Goal: Task Accomplishment & Management: Manage account settings

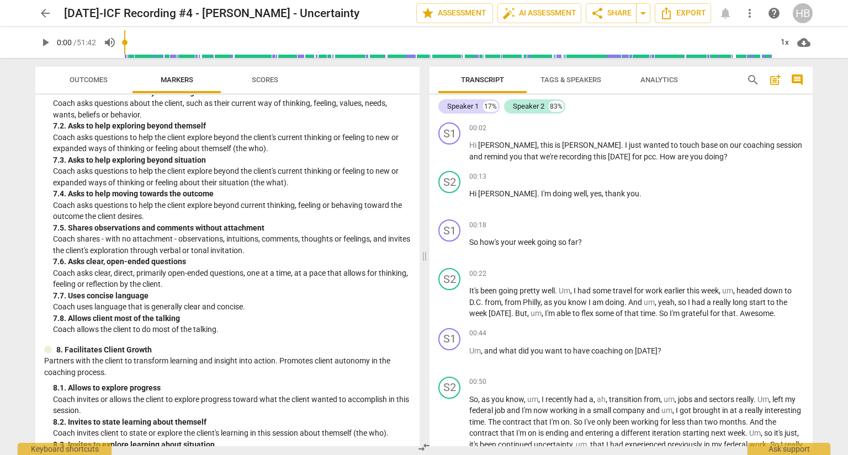
scroll to position [1147, 0]
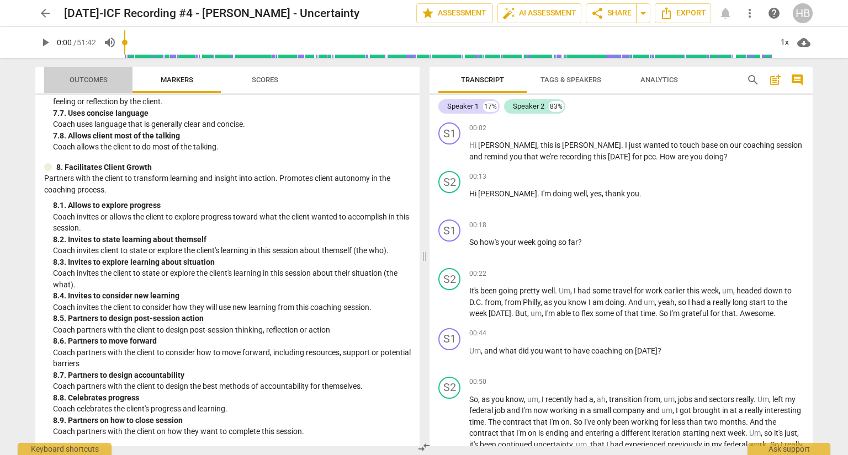
click at [92, 76] on span "Outcomes" at bounding box center [89, 80] width 38 height 8
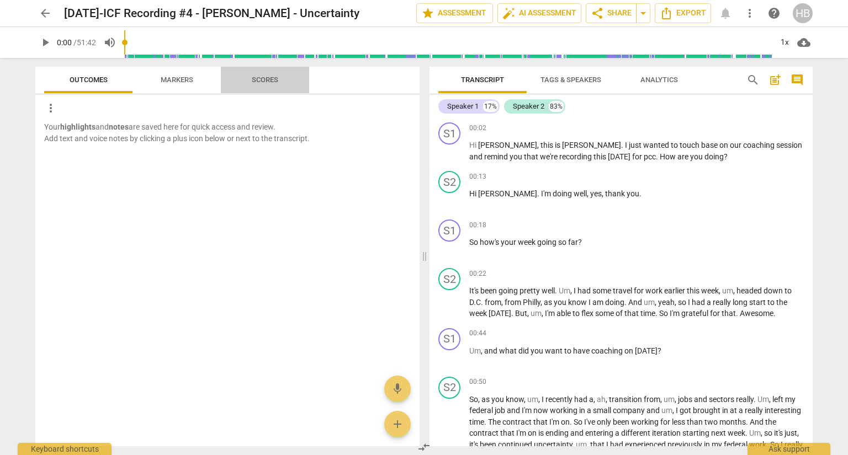
click at [266, 79] on span "Scores" at bounding box center [265, 80] width 26 height 8
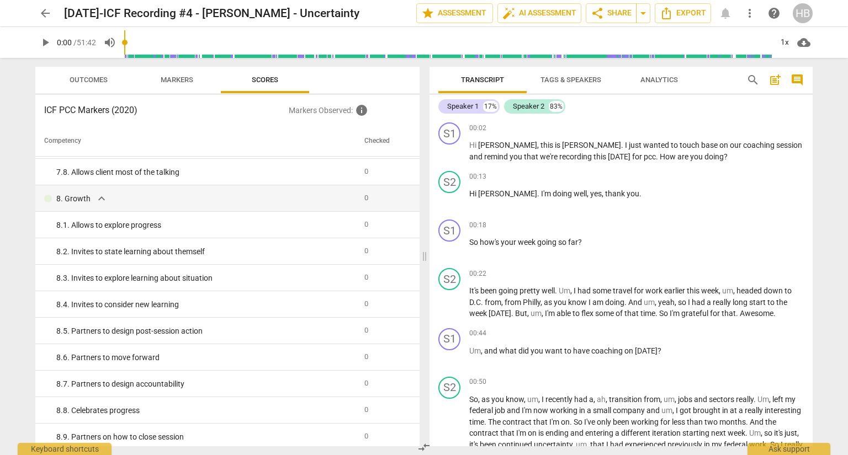
scroll to position [955, 0]
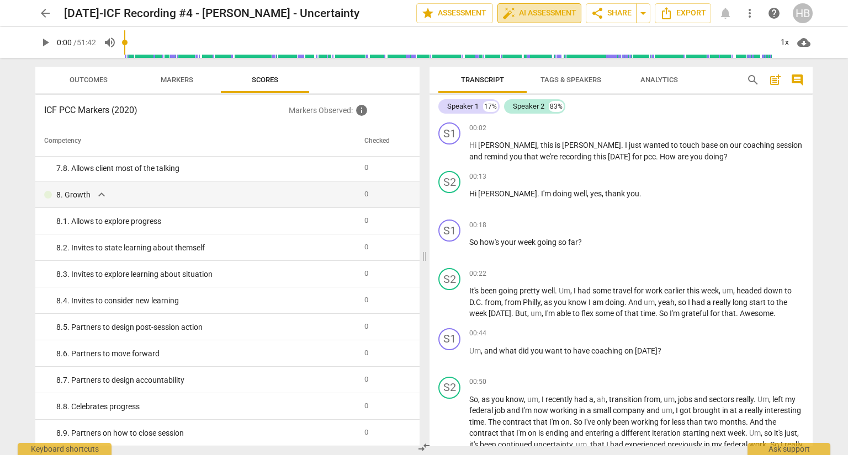
click at [523, 10] on span "auto_fix_high AI Assessment" at bounding box center [539, 13] width 74 height 13
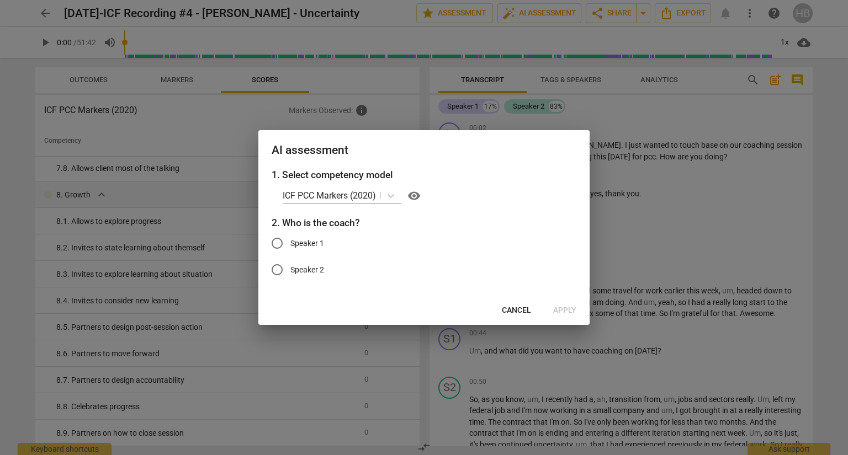
click at [650, 266] on div at bounding box center [424, 227] width 848 height 455
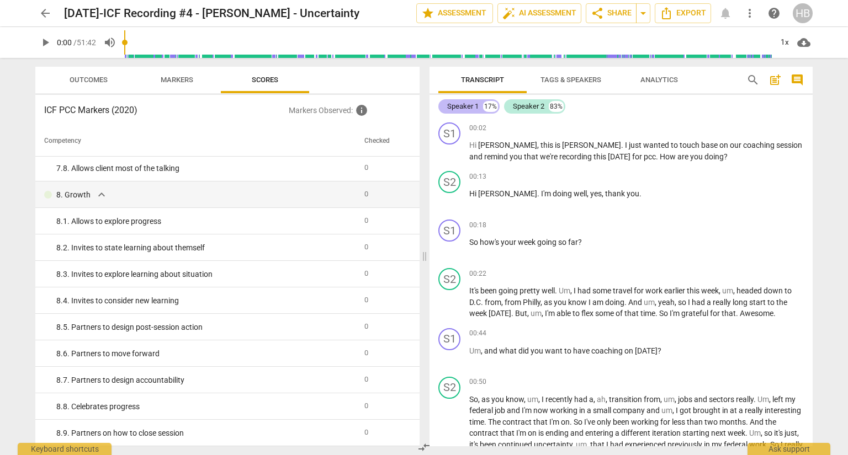
click at [466, 102] on div "Speaker 1" at bounding box center [462, 106] width 31 height 11
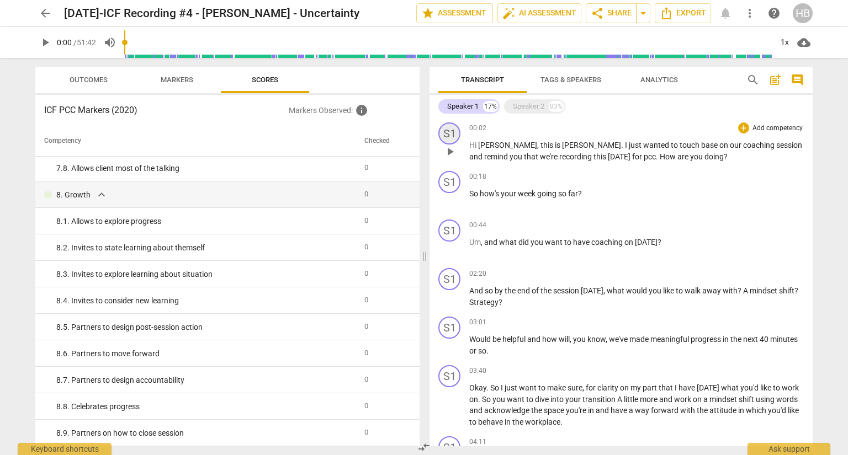
click at [451, 131] on div "S1" at bounding box center [449, 134] width 22 height 22
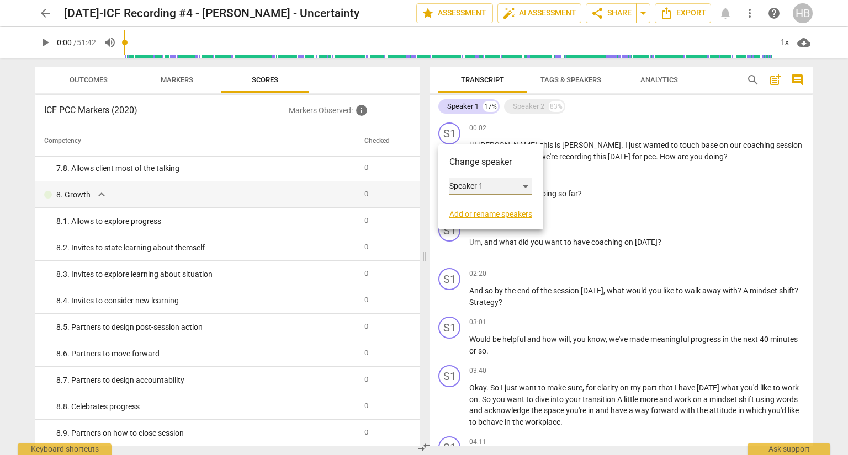
click at [521, 183] on div "Speaker 1" at bounding box center [490, 187] width 83 height 18
click at [496, 180] on li "Speaker 1" at bounding box center [491, 186] width 84 height 21
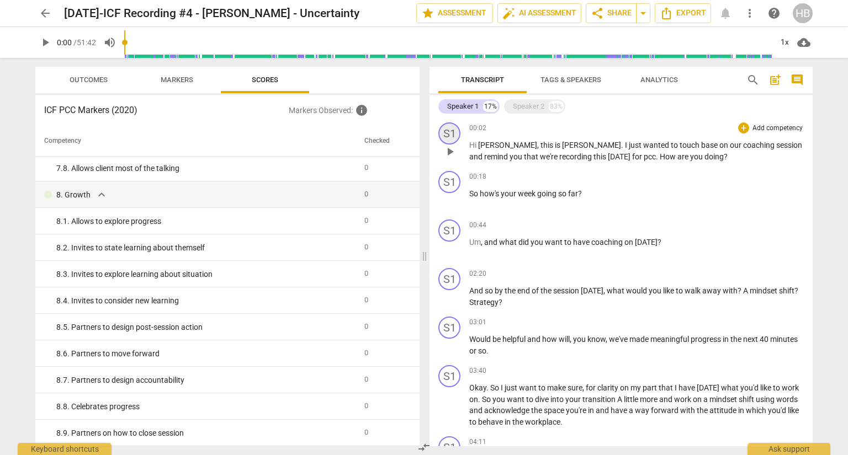
click at [443, 129] on div "S1" at bounding box center [449, 134] width 22 height 22
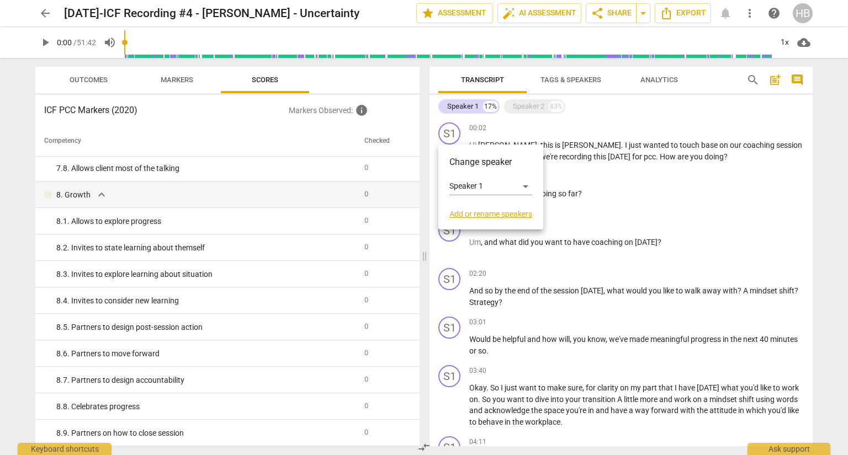
click at [492, 210] on link "Add or rename speakers" at bounding box center [490, 214] width 83 height 9
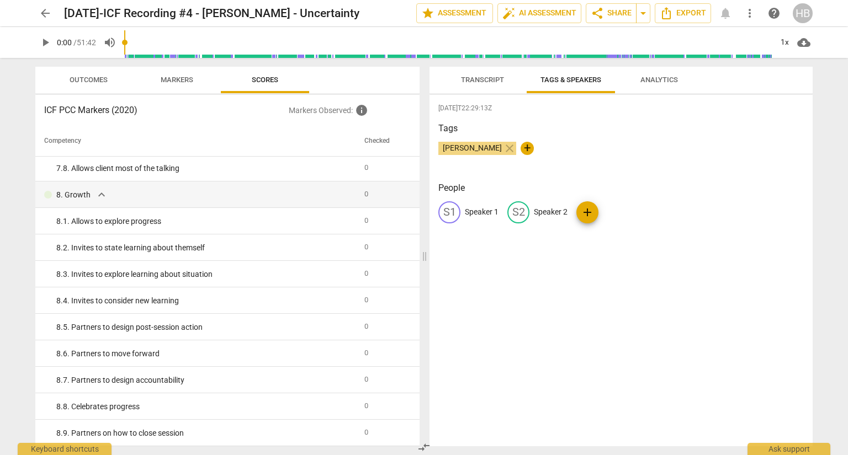
click at [492, 210] on p "Speaker 1" at bounding box center [482, 212] width 34 height 12
type input "Coach [PERSON_NAME]"
click at [590, 212] on span "edit" at bounding box center [589, 212] width 13 height 13
click at [589, 212] on input "Speaker 2" at bounding box center [627, 213] width 88 height 18
type input "S"
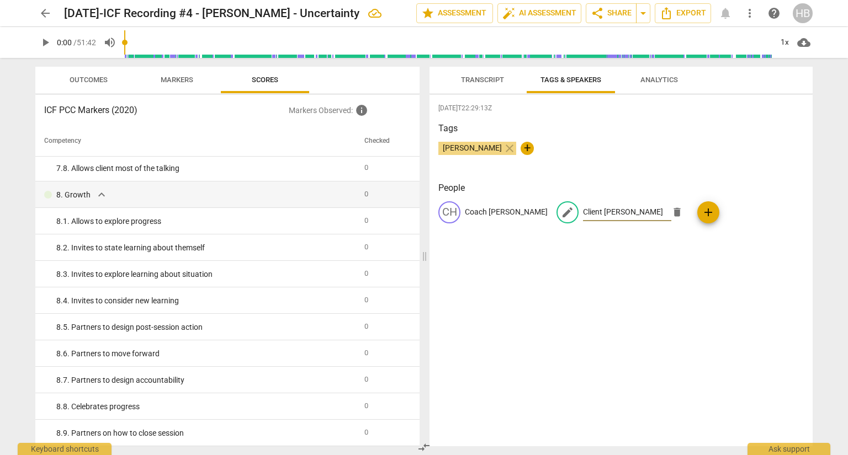
type input "Client [PERSON_NAME]"
click at [601, 253] on div "[DATE]T22:29:13Z Tags [PERSON_NAME] close + People CH Coach [PERSON_NAME] edit …" at bounding box center [620, 271] width 383 height 352
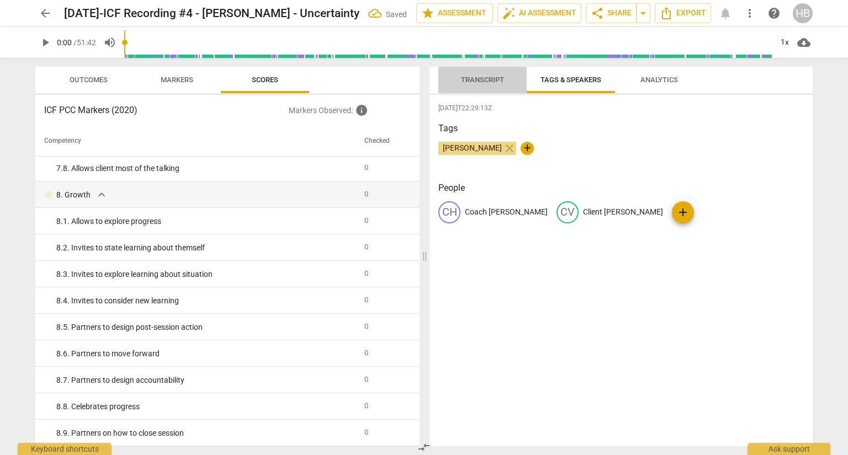
click at [484, 72] on button "Transcript" at bounding box center [482, 80] width 88 height 26
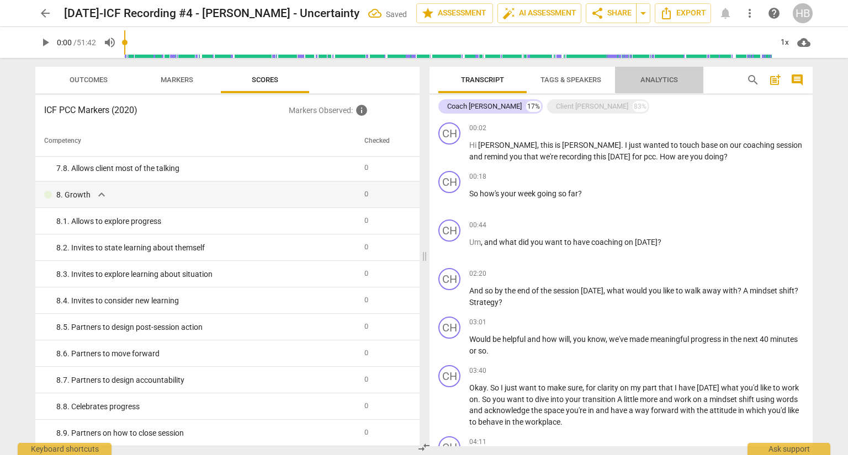
click at [661, 79] on span "Analytics" at bounding box center [659, 80] width 38 height 8
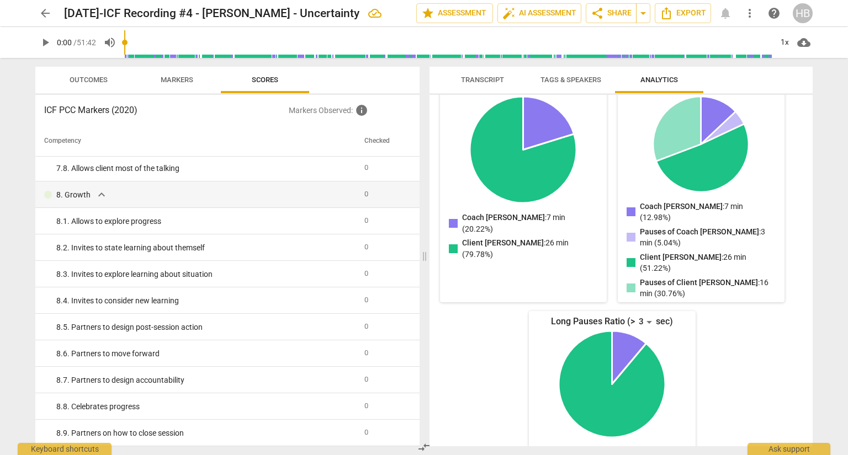
scroll to position [159, 0]
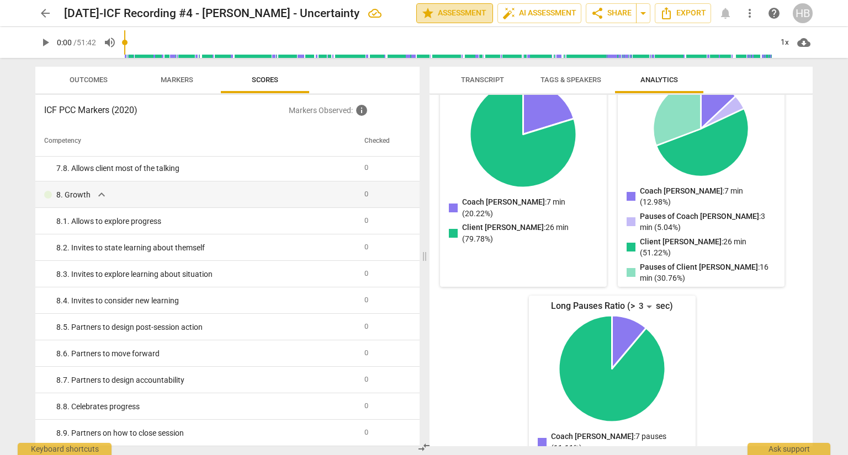
click at [464, 9] on span "star Assessment" at bounding box center [454, 13] width 67 height 13
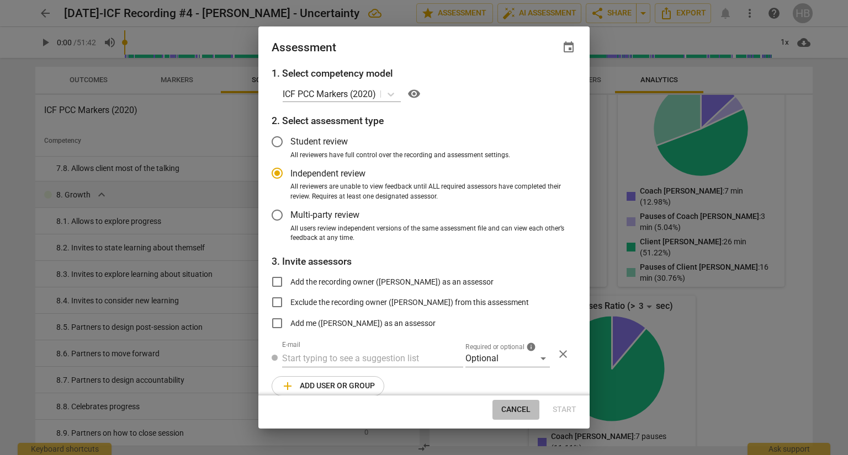
click at [513, 414] on span "Cancel" at bounding box center [515, 410] width 29 height 11
radio input "false"
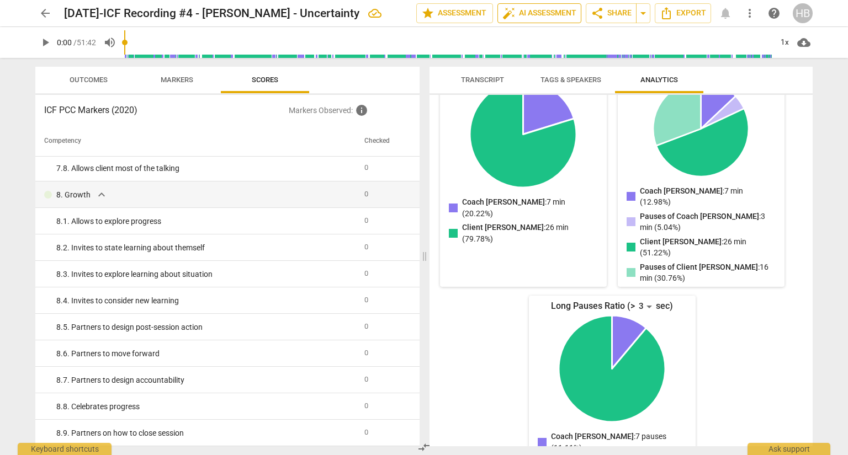
click at [544, 6] on button "auto_fix_high AI Assessment" at bounding box center [539, 13] width 84 height 20
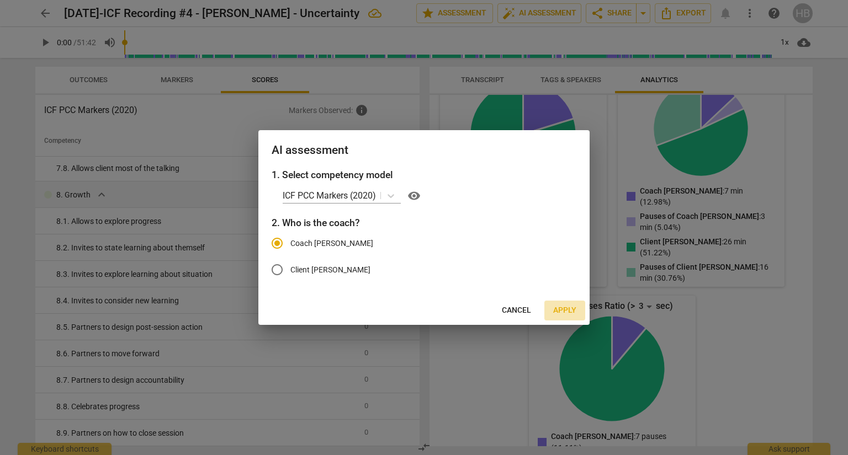
click at [562, 306] on span "Apply" at bounding box center [564, 310] width 23 height 11
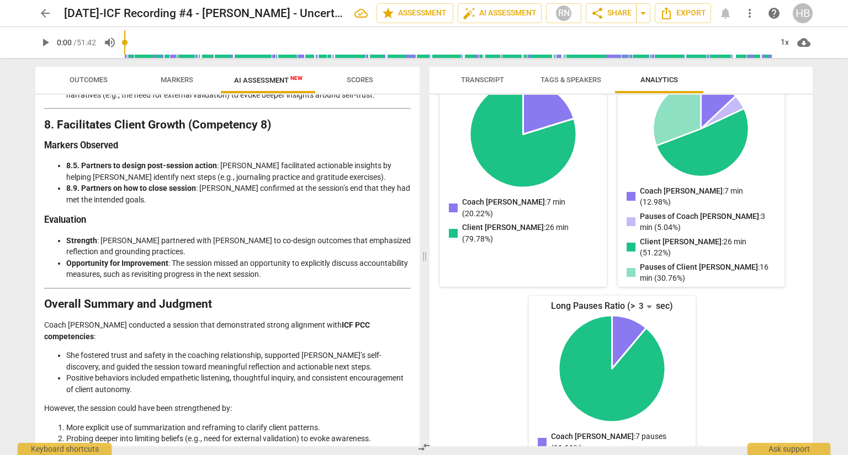
scroll to position [1695, 0]
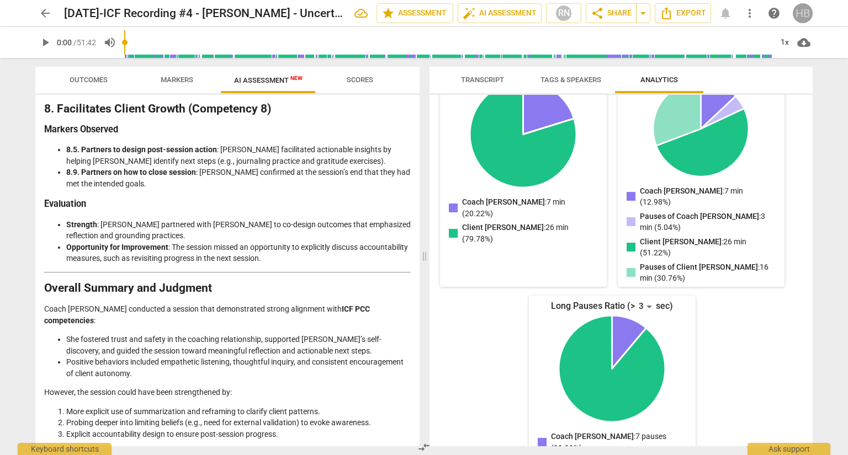
click at [799, 5] on div "HB" at bounding box center [802, 13] width 20 height 20
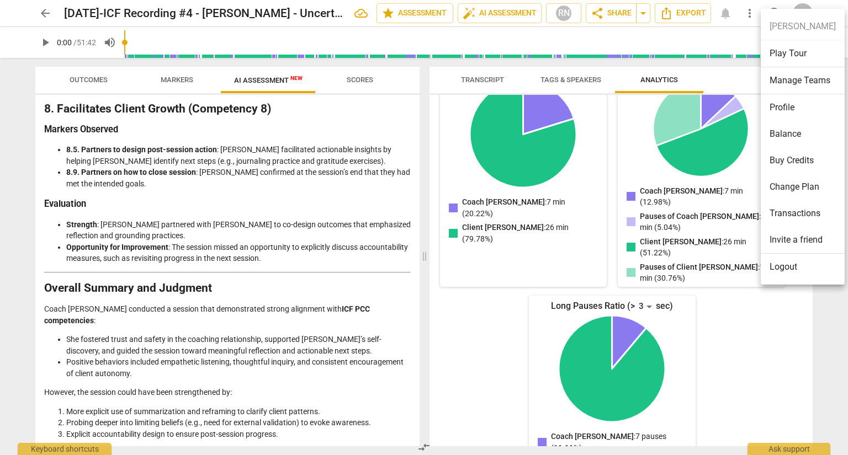
click at [41, 14] on div at bounding box center [424, 227] width 848 height 455
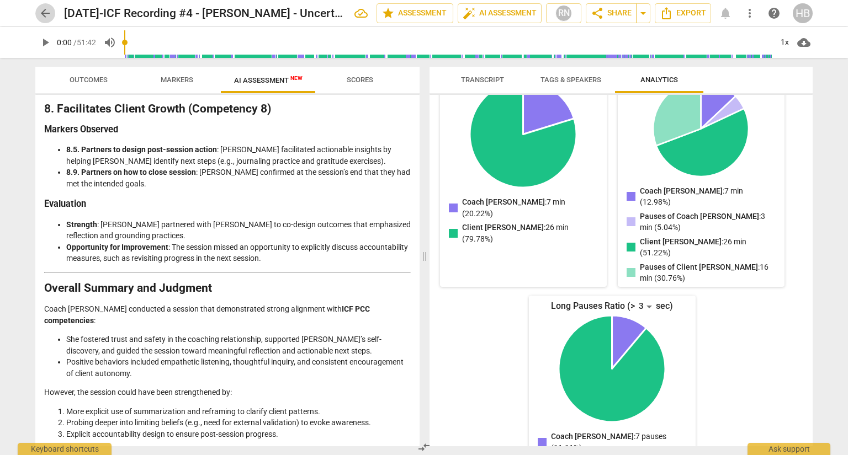
click at [47, 13] on span "arrow_back" at bounding box center [45, 13] width 13 height 13
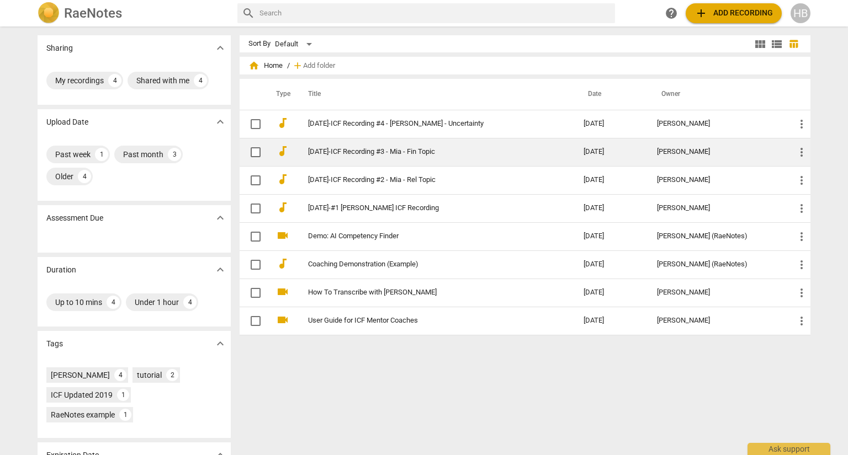
click at [385, 148] on link "[DATE]-ICF Recording #3 - Mia - Fin Topic" at bounding box center [426, 152] width 236 height 8
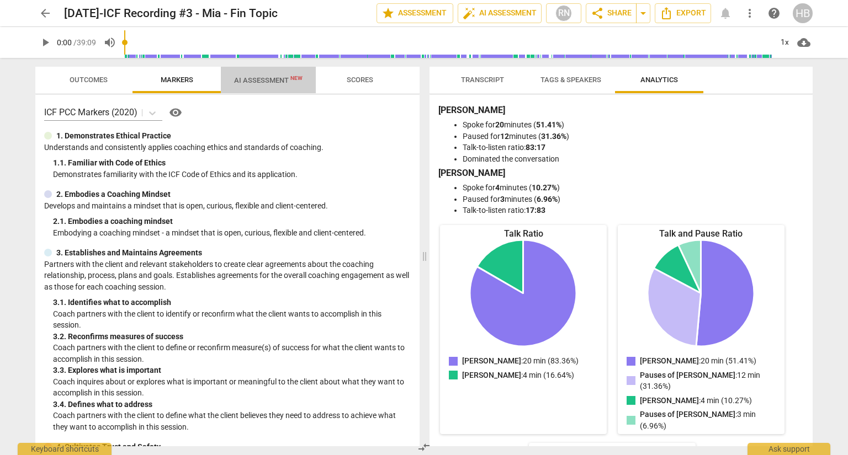
click at [273, 81] on span "AI Assessment New" at bounding box center [268, 80] width 68 height 8
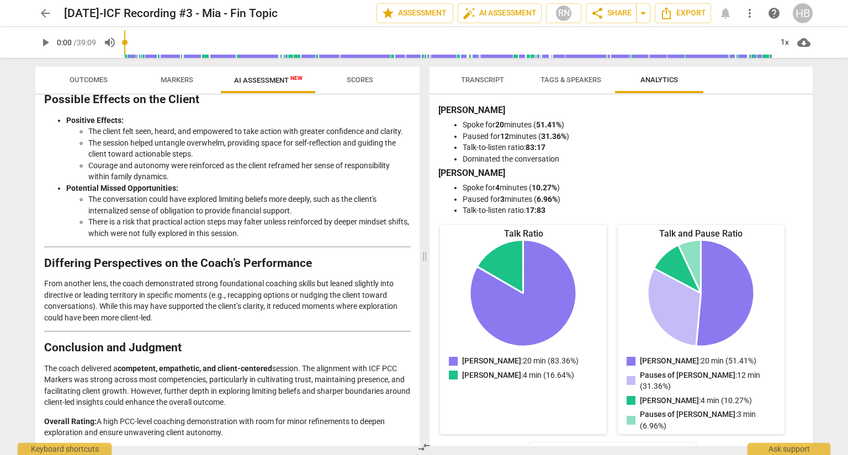
scroll to position [1642, 0]
click at [45, 7] on span "arrow_back" at bounding box center [45, 13] width 13 height 13
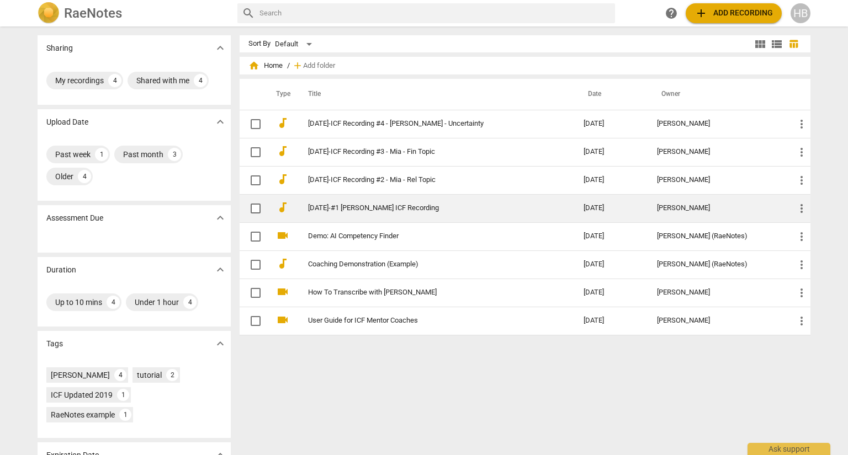
click at [372, 201] on td "[DATE]-#1 [PERSON_NAME] ICF Recording" at bounding box center [435, 208] width 280 height 28
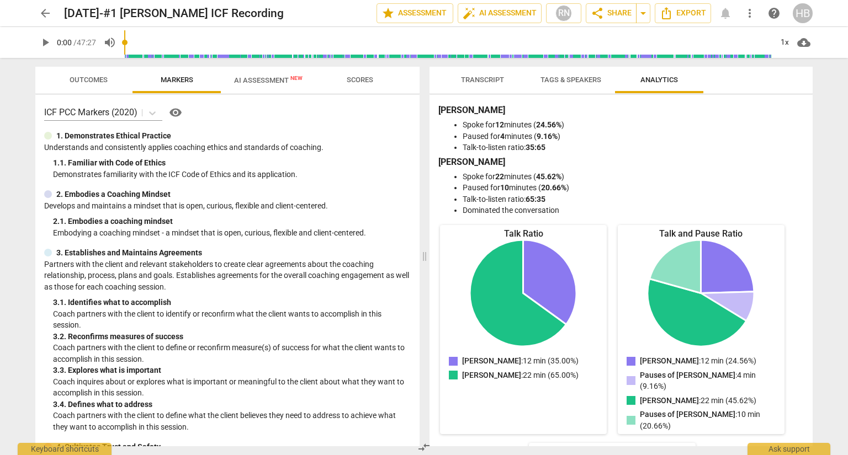
click at [276, 73] on span "AI Assessment New" at bounding box center [268, 80] width 95 height 17
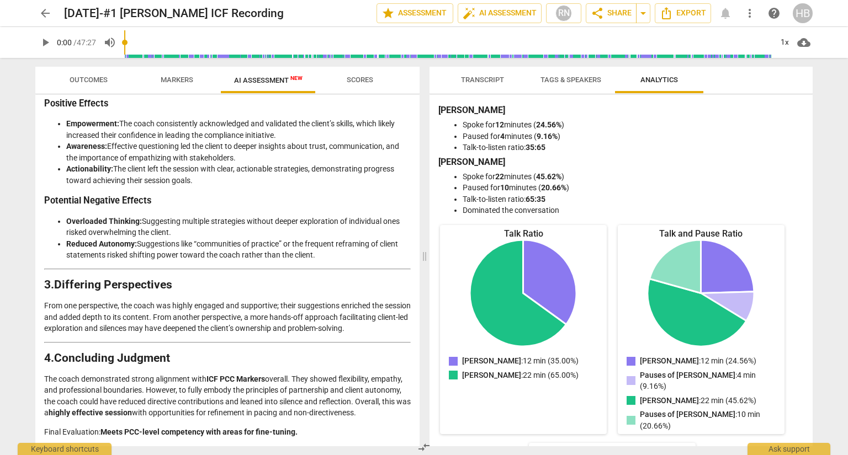
scroll to position [1494, 0]
click at [47, 9] on span "arrow_back" at bounding box center [45, 13] width 13 height 13
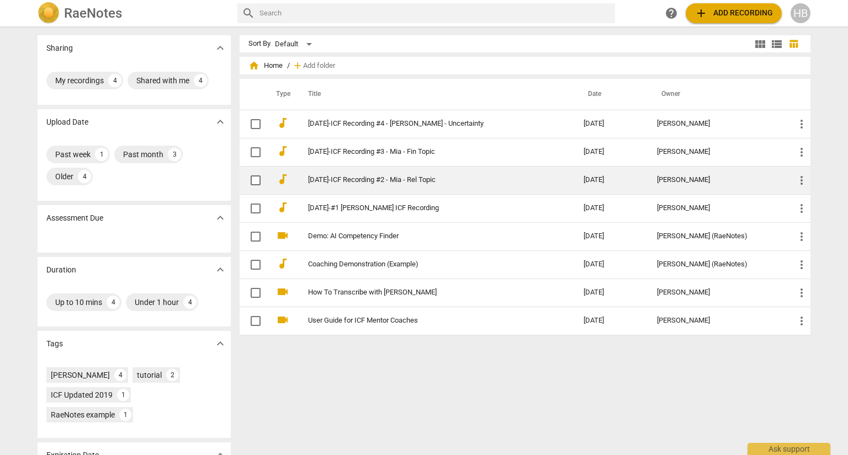
click at [428, 179] on link "[DATE]-ICF Recording #2 - Mia - Rel Topic" at bounding box center [426, 180] width 236 height 8
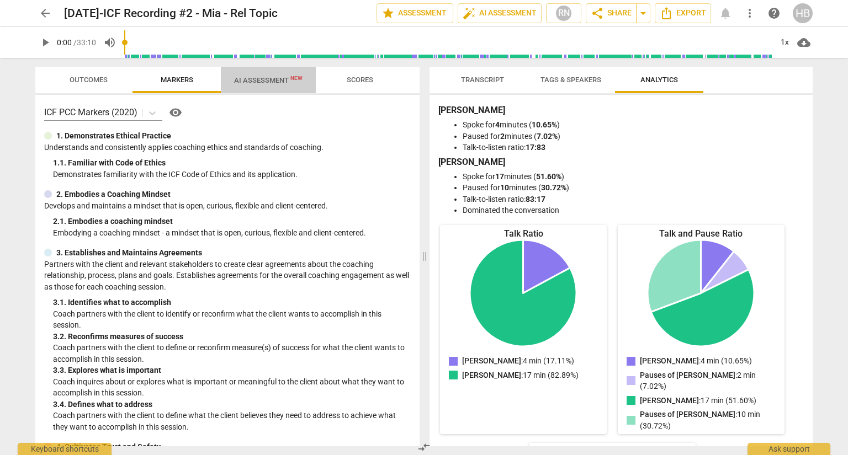
click at [281, 76] on span "AI Assessment New" at bounding box center [268, 80] width 68 height 8
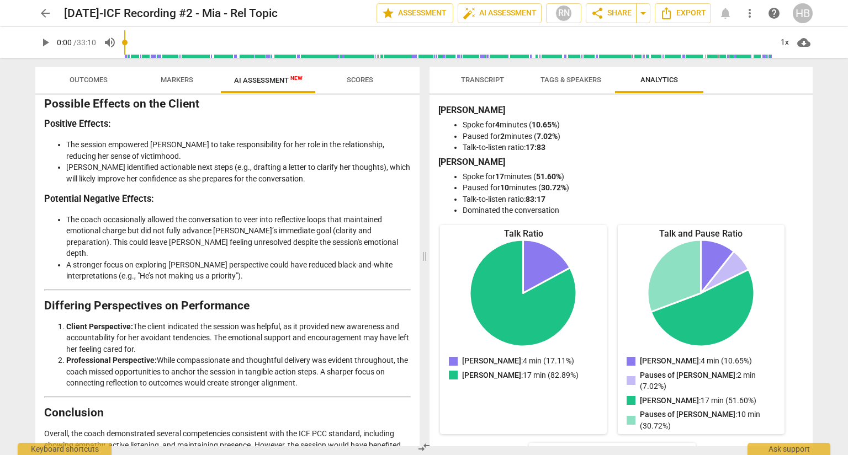
scroll to position [1646, 0]
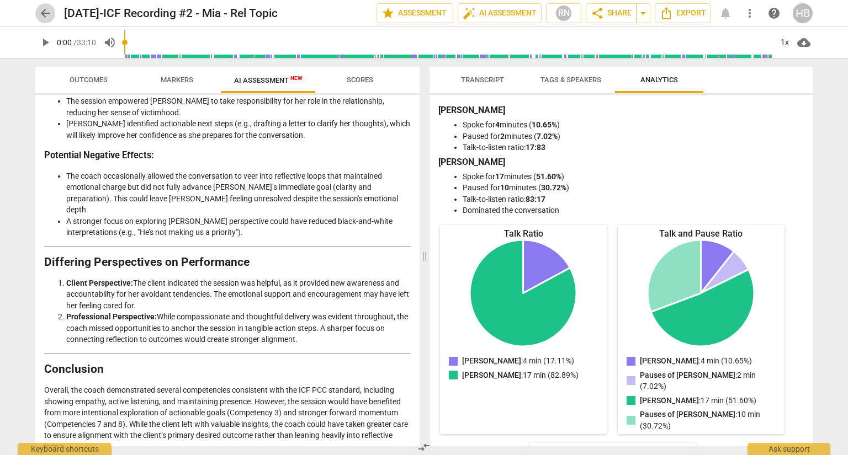
click at [42, 8] on span "arrow_back" at bounding box center [45, 13] width 13 height 13
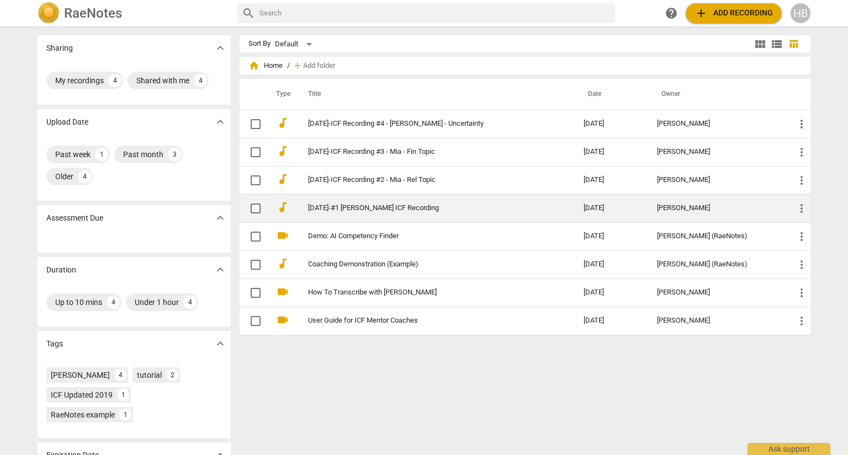
click at [401, 204] on link "[DATE]-#1 [PERSON_NAME] ICF Recording" at bounding box center [426, 208] width 236 height 8
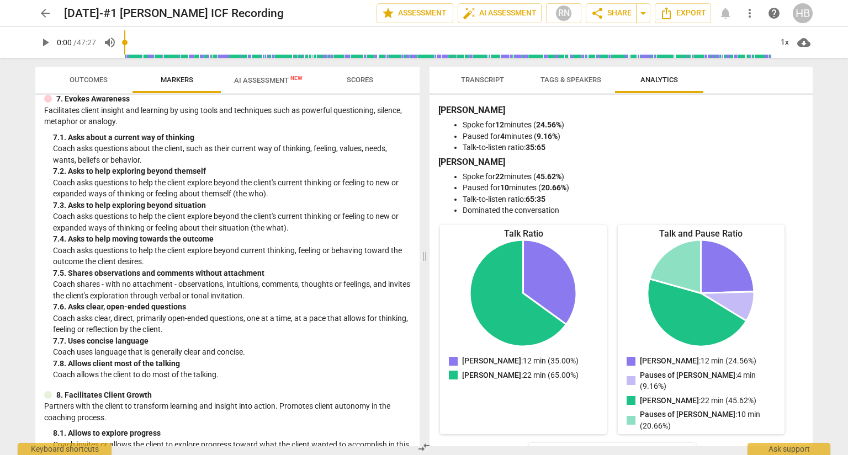
scroll to position [1147, 0]
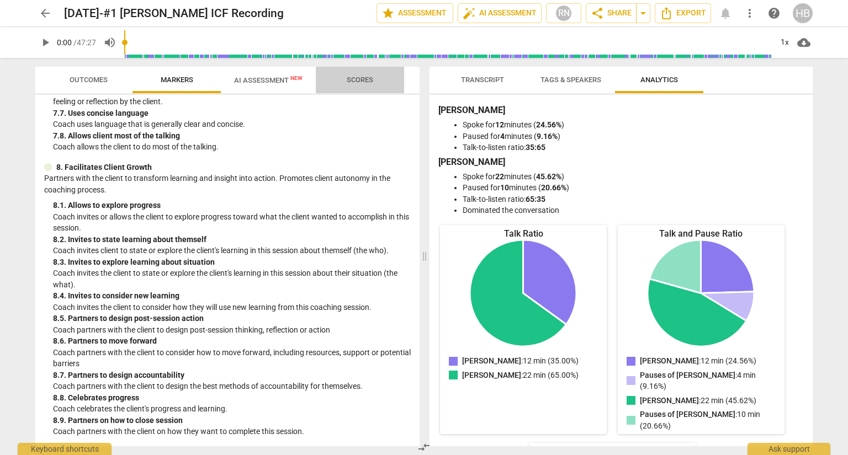
click at [355, 79] on span "Scores" at bounding box center [360, 80] width 26 height 8
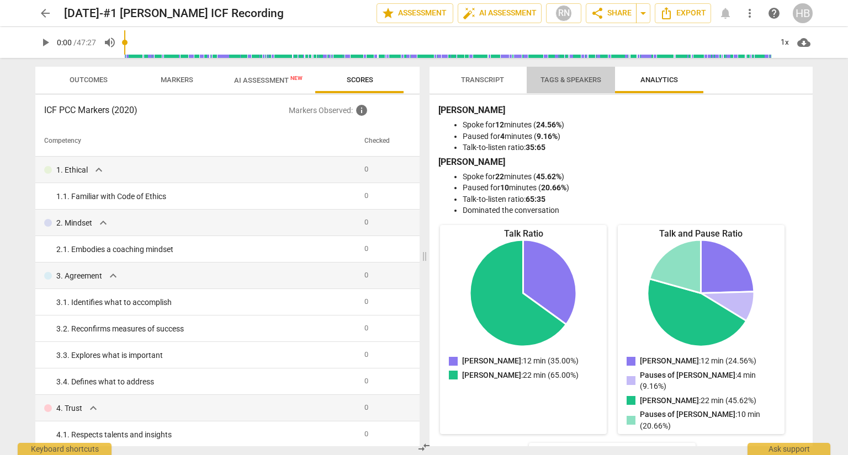
click at [554, 77] on span "Tags & Speakers" at bounding box center [570, 80] width 61 height 8
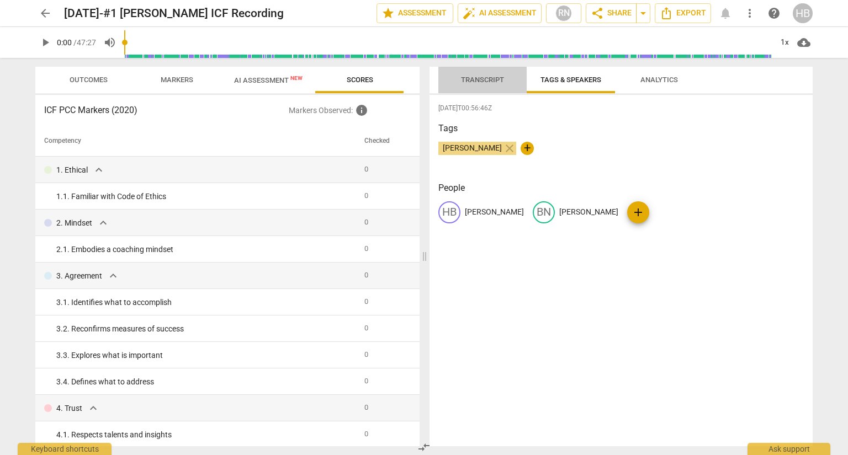
click at [486, 82] on span "Transcript" at bounding box center [482, 80] width 43 height 8
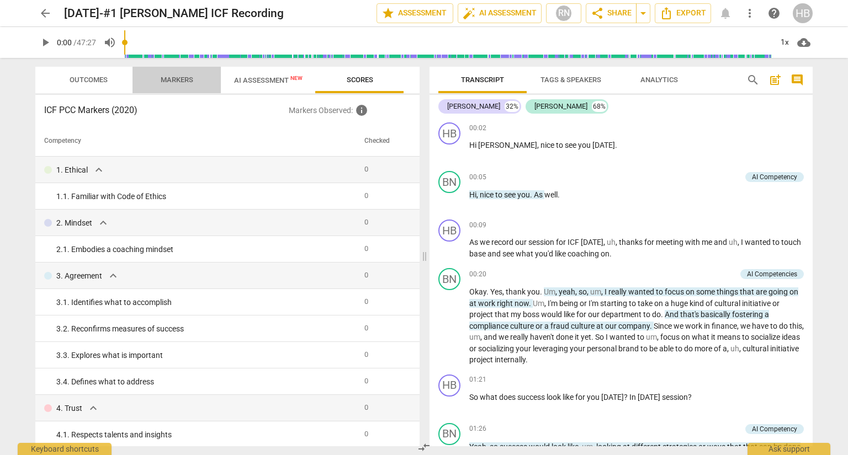
click at [174, 74] on span "Markers" at bounding box center [176, 80] width 59 height 15
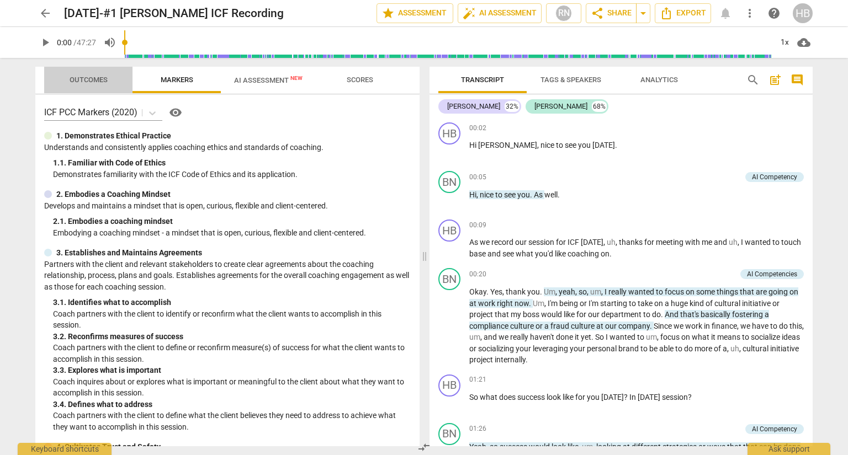
click at [92, 81] on span "Outcomes" at bounding box center [89, 80] width 38 height 8
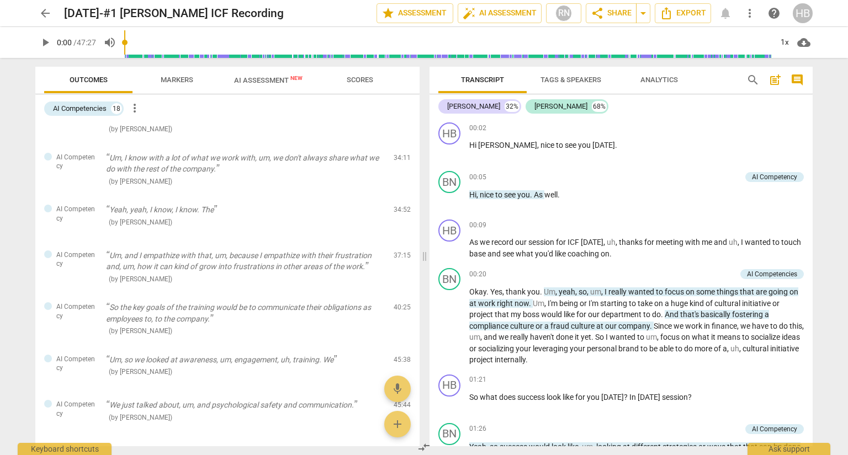
scroll to position [635, 0]
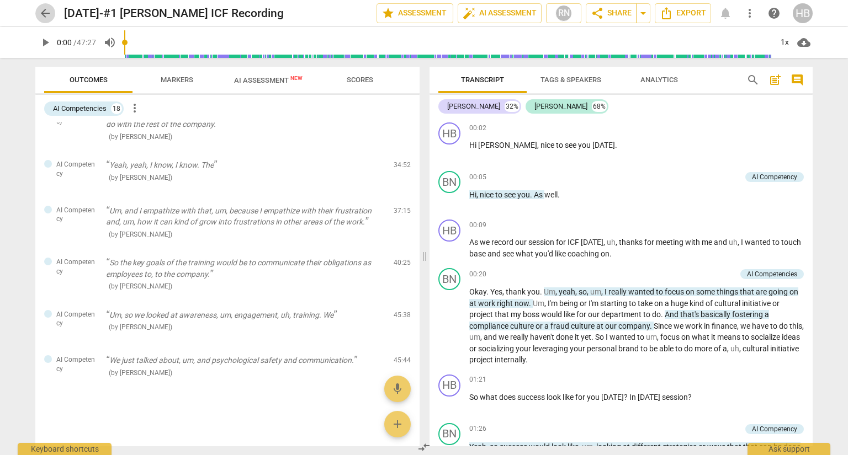
click at [47, 12] on span "arrow_back" at bounding box center [45, 13] width 13 height 13
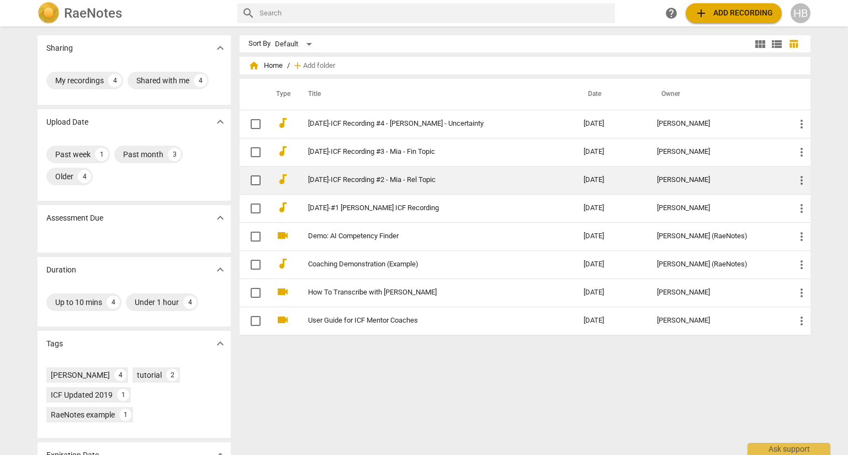
click at [380, 178] on link "[DATE]-ICF Recording #2 - Mia - Rel Topic" at bounding box center [426, 180] width 236 height 8
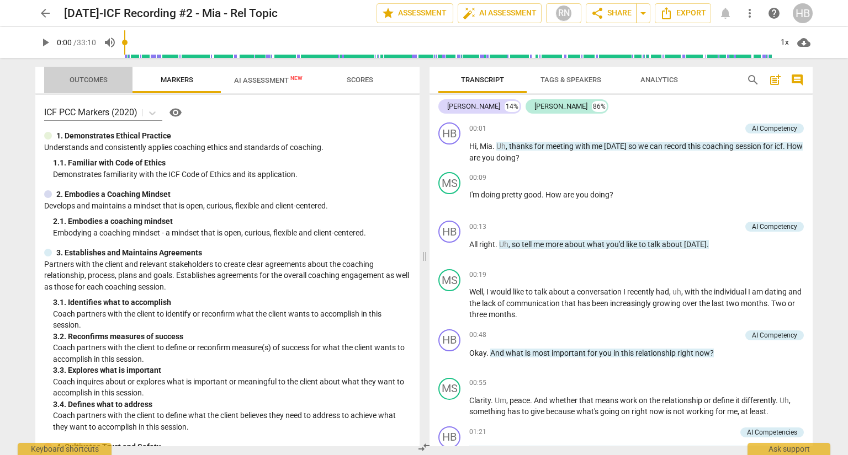
click at [93, 70] on button "Outcomes" at bounding box center [88, 80] width 88 height 26
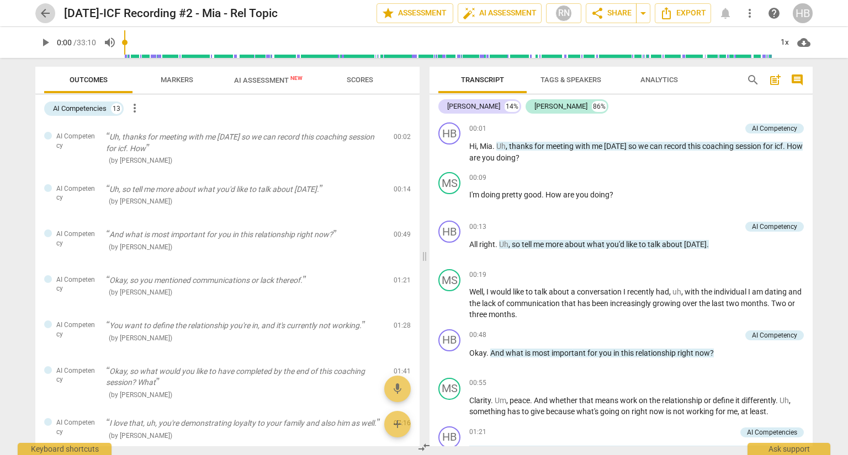
click at [44, 10] on span "arrow_back" at bounding box center [45, 13] width 13 height 13
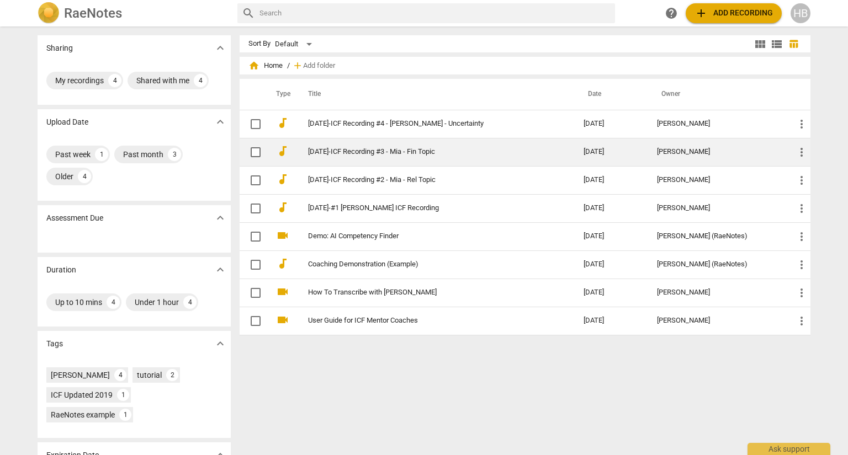
click at [382, 148] on link "[DATE]-ICF Recording #3 - Mia - Fin Topic" at bounding box center [426, 152] width 236 height 8
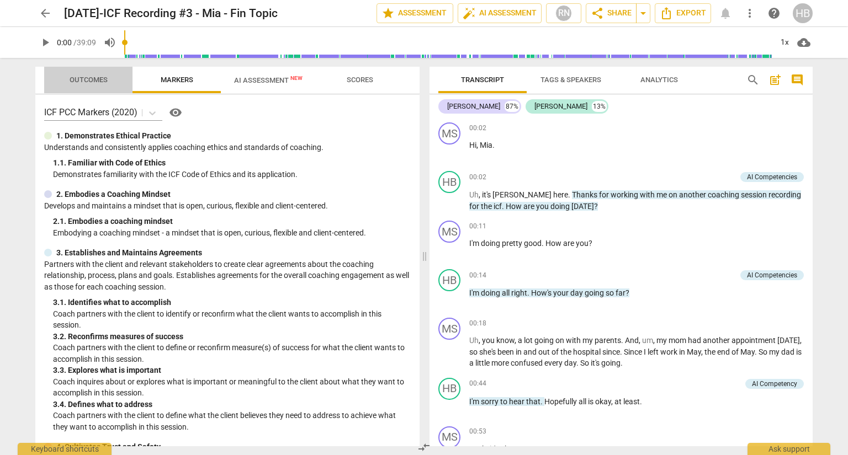
click at [92, 76] on span "Outcomes" at bounding box center [89, 80] width 38 height 8
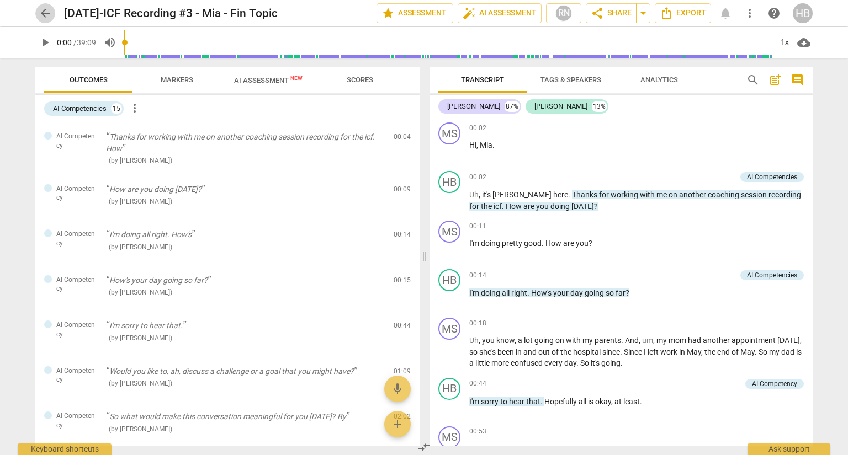
click at [45, 8] on span "arrow_back" at bounding box center [45, 13] width 13 height 13
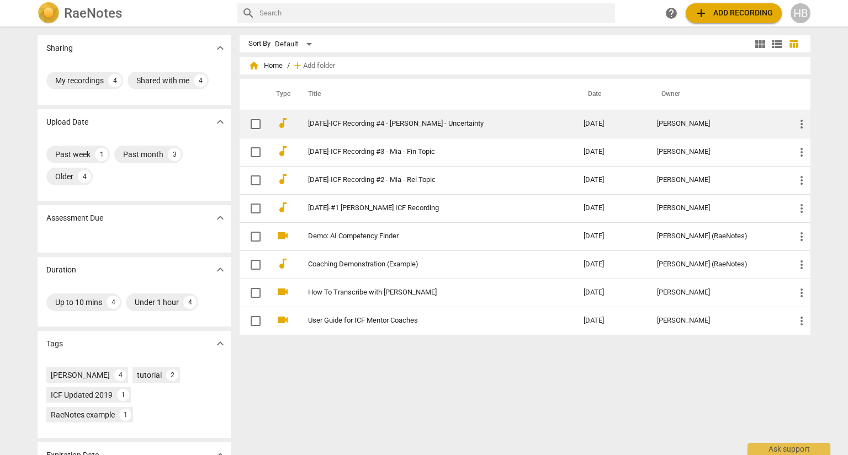
click at [372, 124] on link "[DATE]-ICF Recording #4 - [PERSON_NAME] - Uncertainty" at bounding box center [426, 124] width 236 height 8
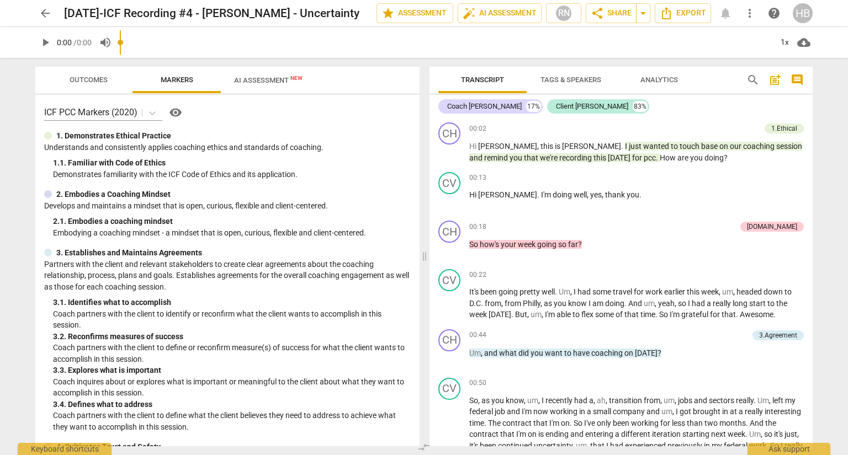
click at [91, 45] on span "/ 0:00" at bounding box center [82, 42] width 18 height 9
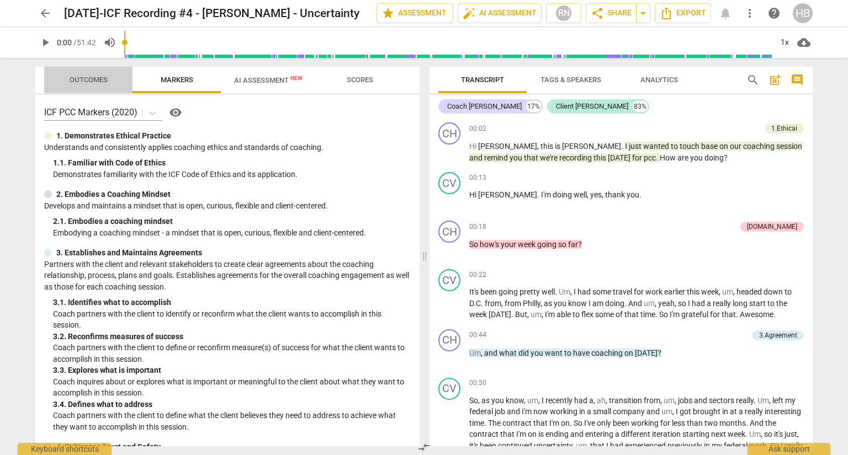
click at [84, 76] on span "Outcomes" at bounding box center [89, 80] width 38 height 8
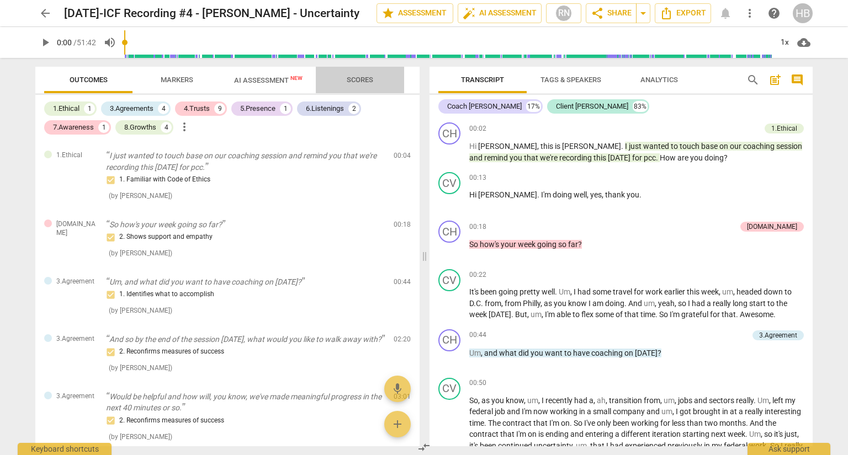
click at [350, 77] on span "Scores" at bounding box center [360, 80] width 26 height 8
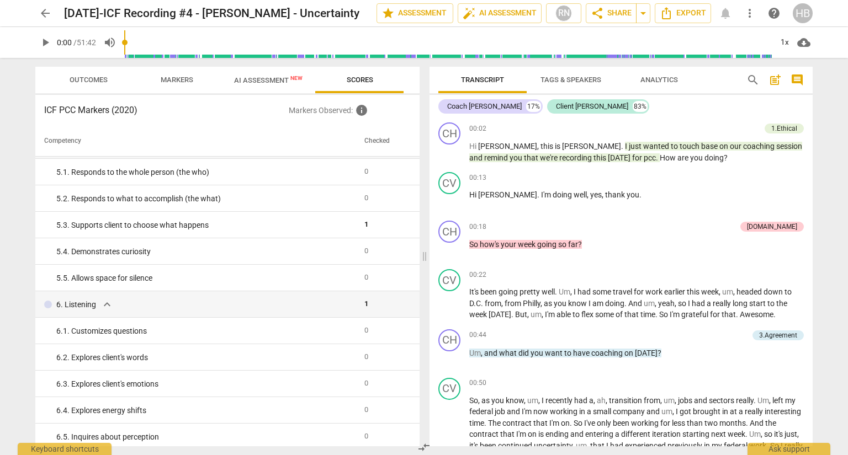
scroll to position [115, 0]
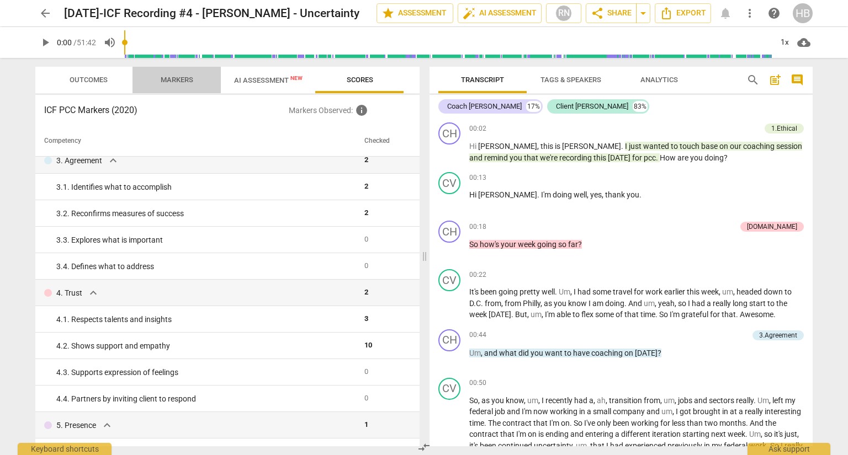
click at [187, 76] on span "Markers" at bounding box center [177, 80] width 33 height 8
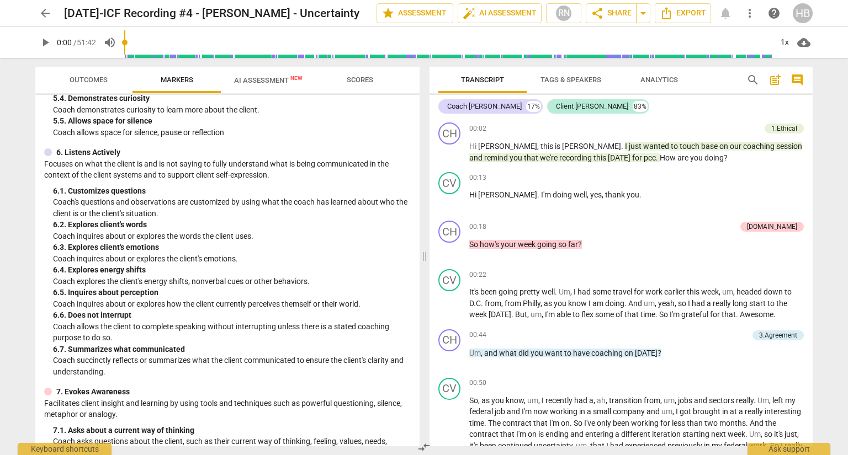
scroll to position [923, 0]
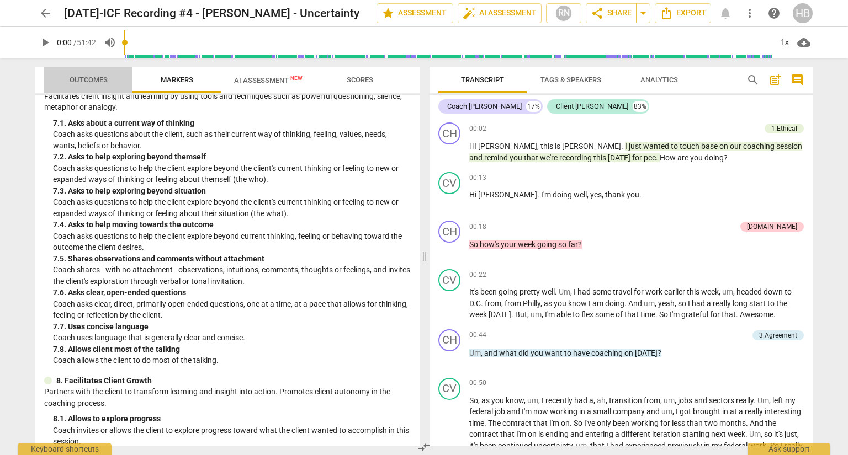
click at [99, 76] on span "Outcomes" at bounding box center [89, 80] width 38 height 8
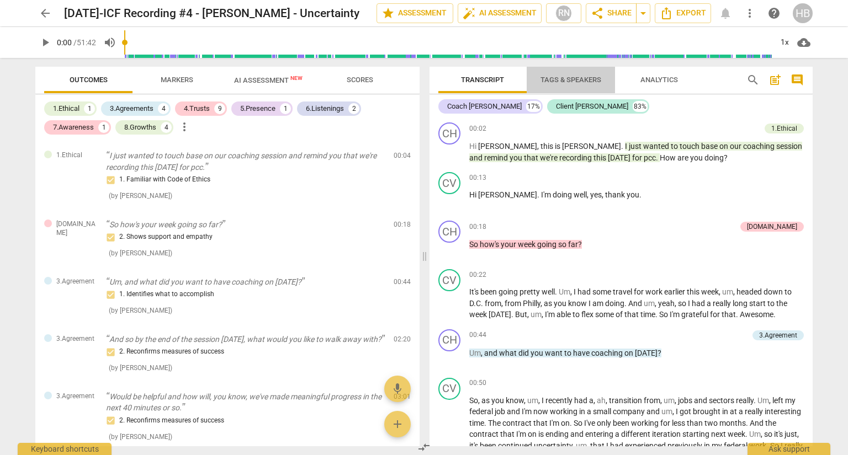
click at [568, 74] on span "Tags & Speakers" at bounding box center [570, 80] width 87 height 15
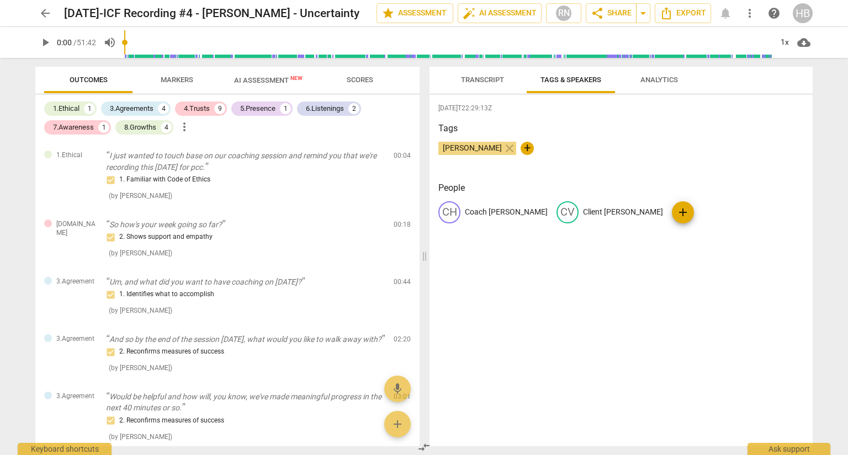
click at [475, 209] on p "Coach [PERSON_NAME]" at bounding box center [506, 212] width 83 height 12
click at [511, 210] on input "Coach [PERSON_NAME]" at bounding box center [509, 213] width 88 height 18
click at [482, 212] on input "Coach [PERSON_NAME]" at bounding box center [509, 213] width 88 height 18
type input "[PERSON_NAME]"
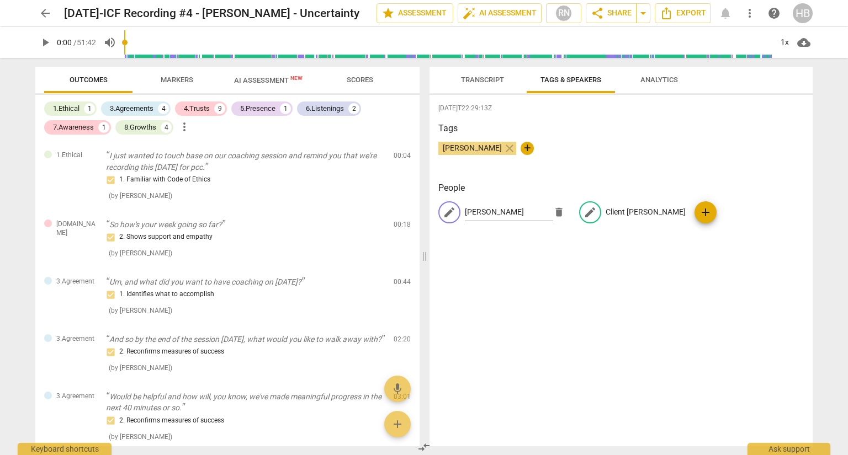
click at [629, 205] on div "edit Client [PERSON_NAME]" at bounding box center [632, 212] width 107 height 22
type input "[PERSON_NAME]"
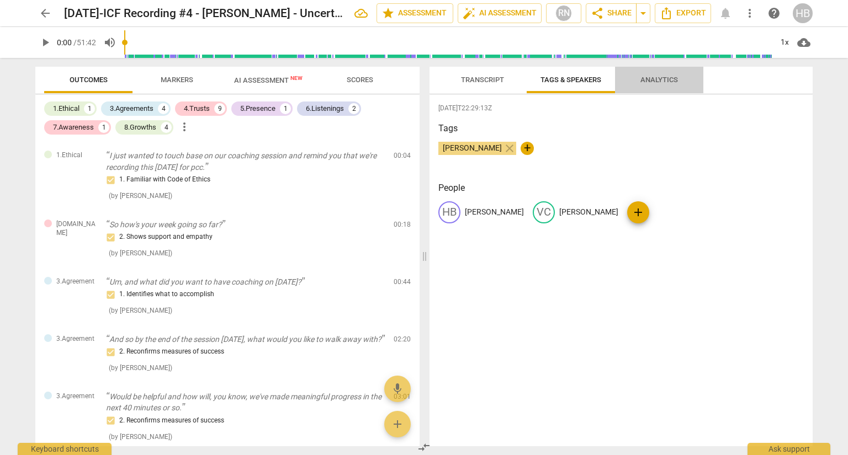
click at [657, 82] on span "Analytics" at bounding box center [659, 80] width 38 height 8
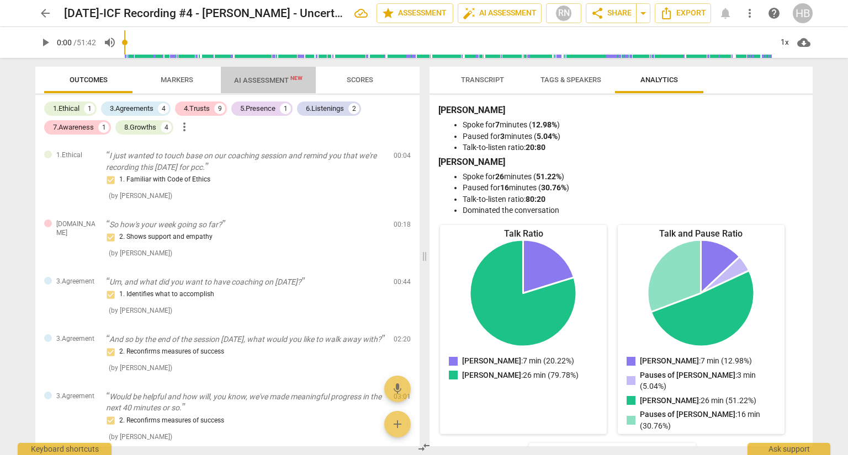
click at [287, 78] on span "AI Assessment New" at bounding box center [268, 80] width 68 height 8
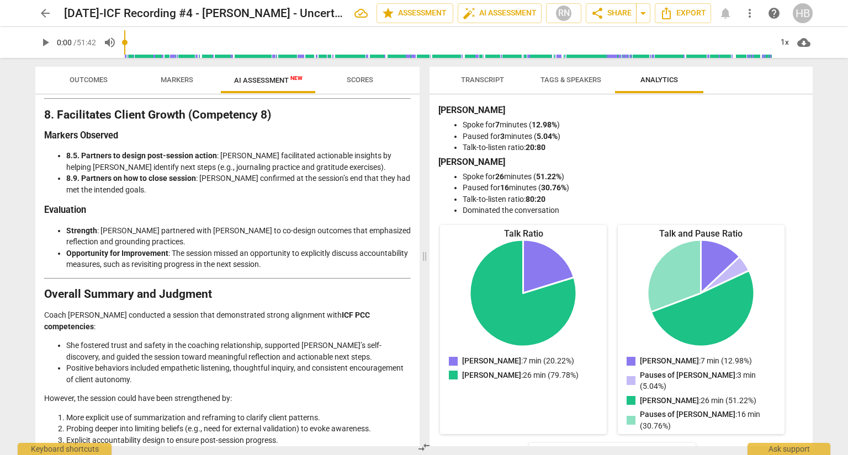
scroll to position [1695, 0]
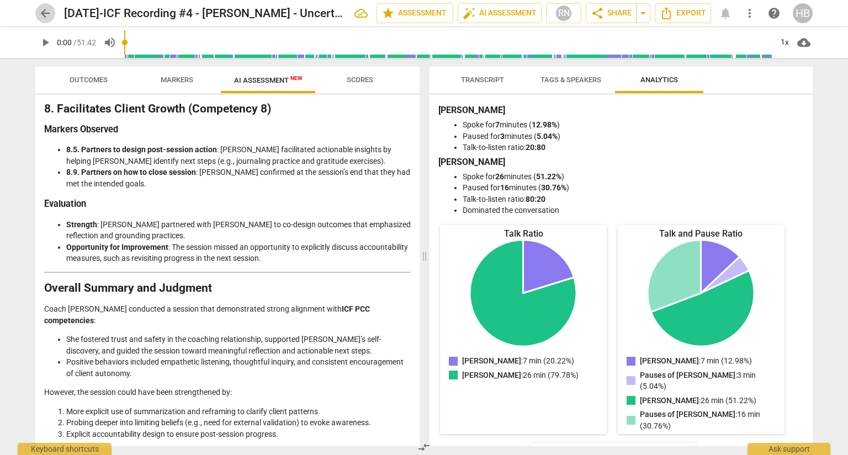
click at [47, 16] on span "arrow_back" at bounding box center [45, 13] width 13 height 13
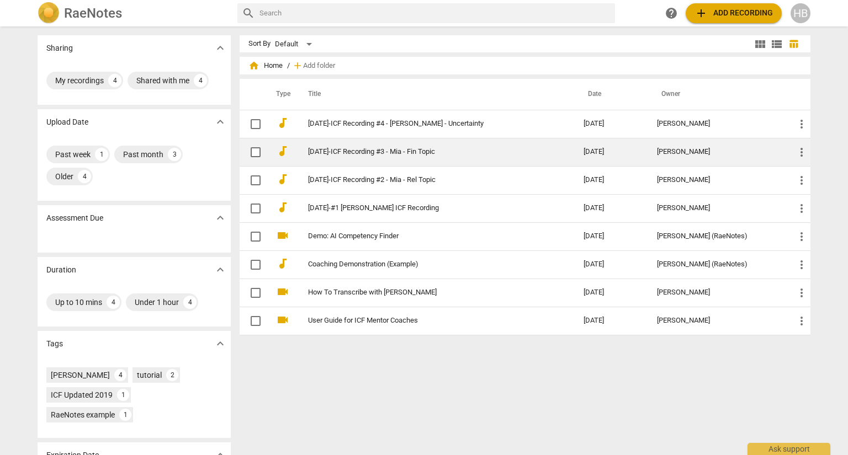
click at [417, 147] on td "[DATE]-ICF Recording #3 - Mia - Fin Topic" at bounding box center [435, 152] width 280 height 28
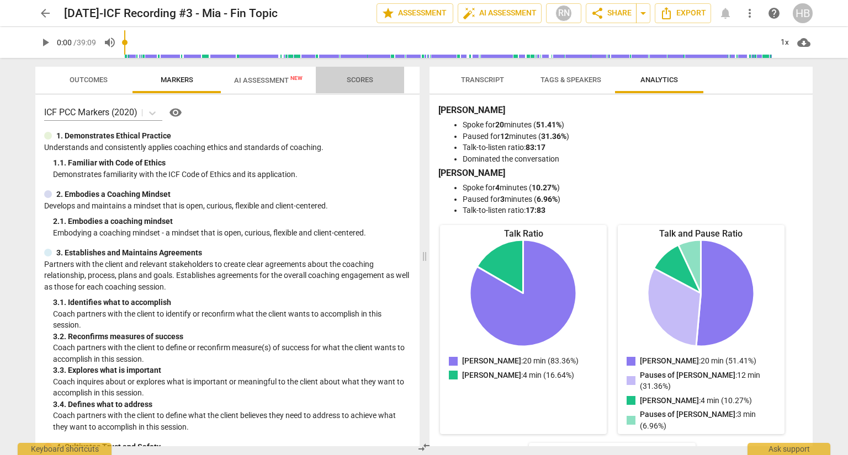
click at [367, 82] on span "Scores" at bounding box center [360, 80] width 26 height 8
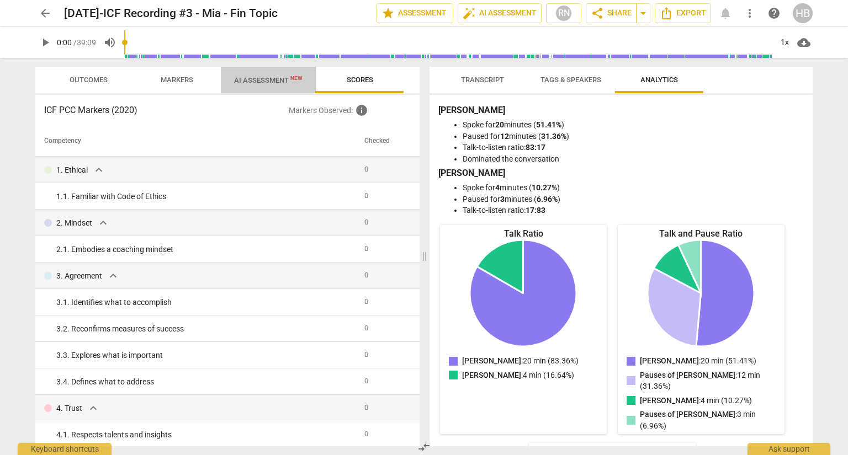
click at [269, 72] on span "AI Assessment New" at bounding box center [268, 80] width 95 height 17
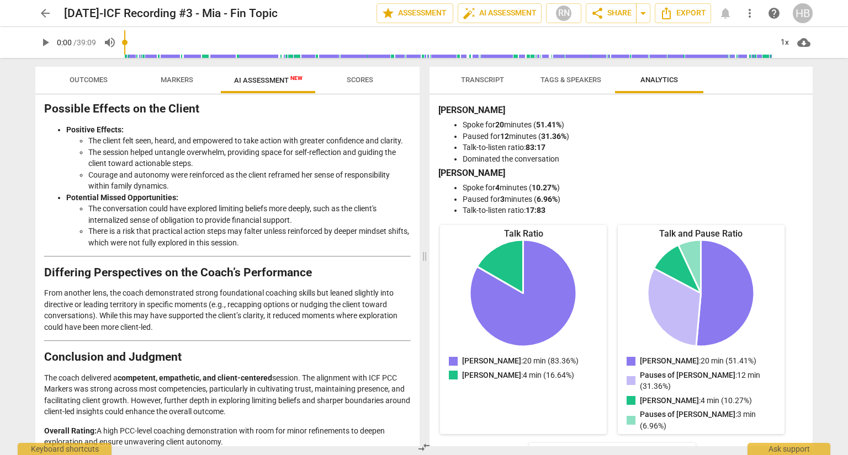
scroll to position [1642, 0]
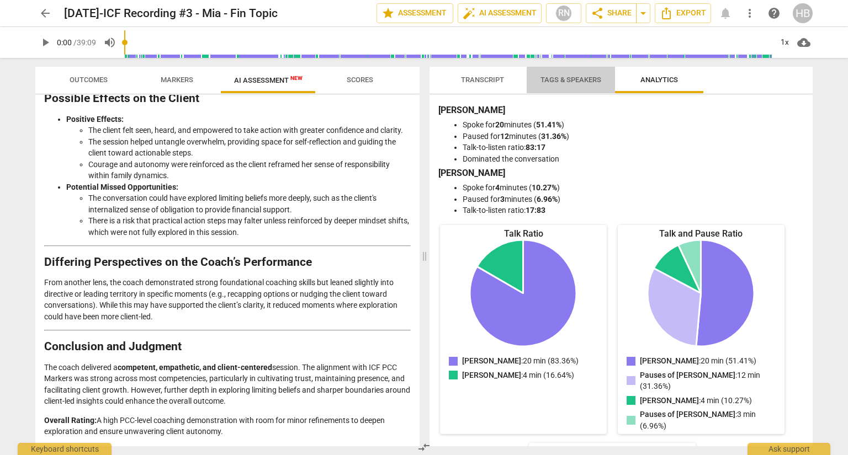
click at [562, 72] on button "Tags & Speakers" at bounding box center [570, 80] width 88 height 26
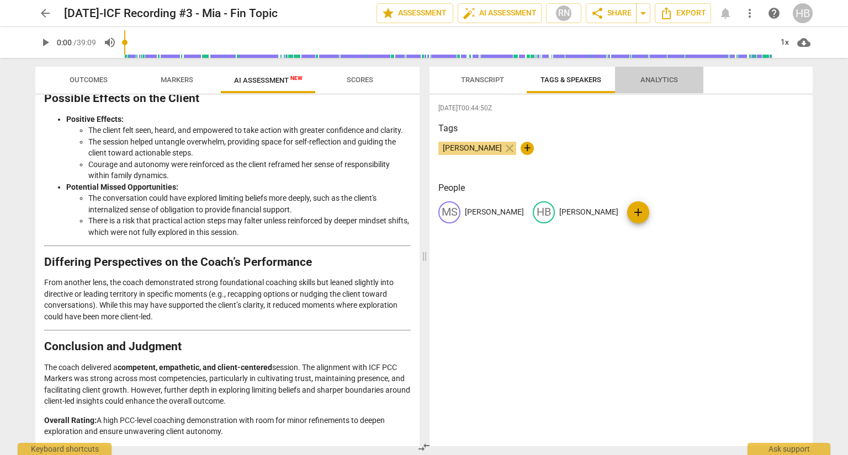
click at [656, 75] on span "Analytics" at bounding box center [659, 80] width 64 height 15
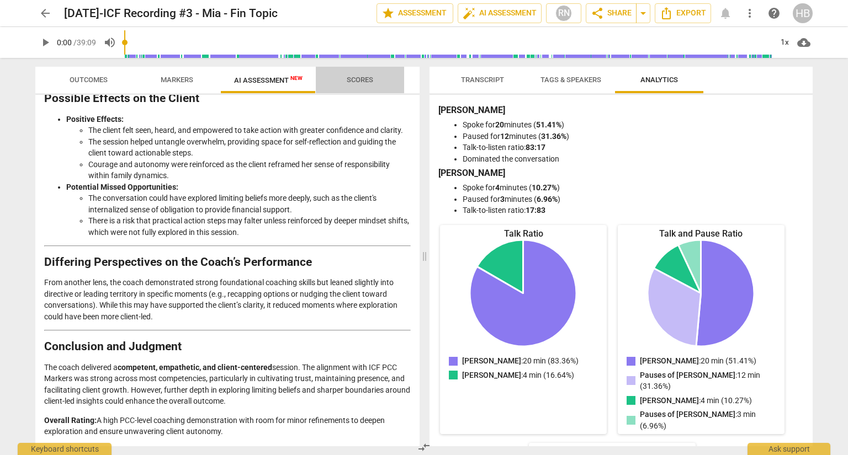
click at [362, 76] on span "Scores" at bounding box center [360, 80] width 26 height 8
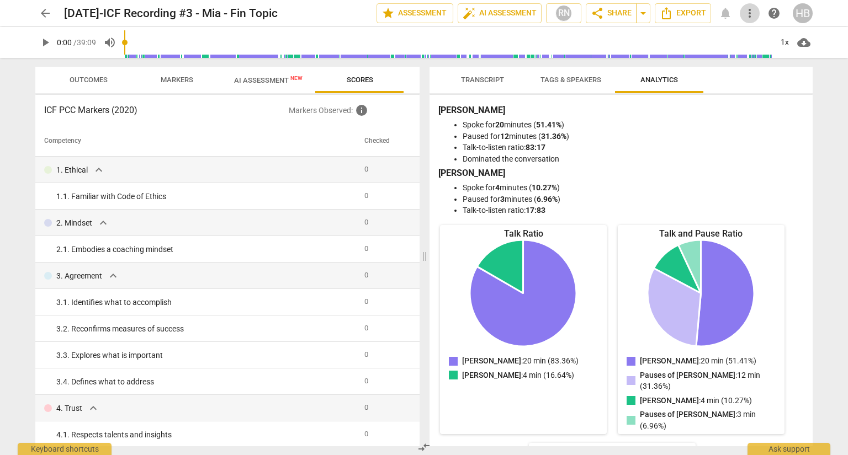
click at [751, 8] on span "more_vert" at bounding box center [749, 13] width 13 height 13
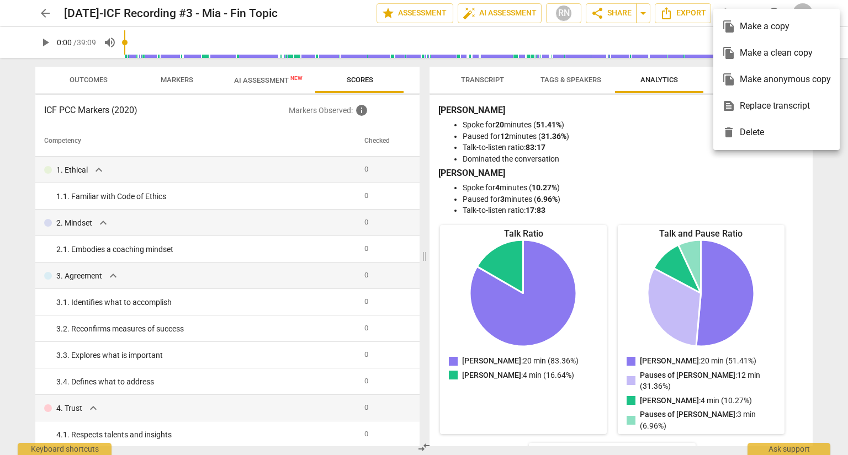
click at [678, 147] on div at bounding box center [424, 227] width 848 height 455
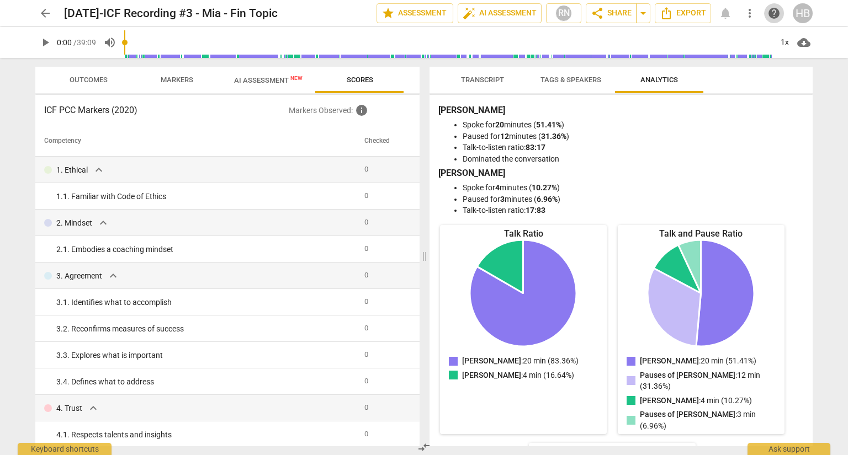
click at [774, 10] on span "help" at bounding box center [773, 13] width 13 height 13
click at [97, 82] on span "Outcomes" at bounding box center [89, 80] width 38 height 8
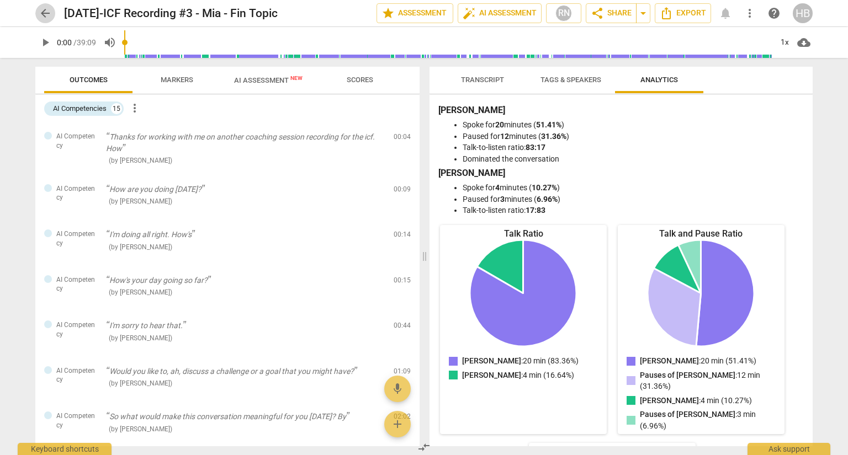
click at [46, 18] on span "arrow_back" at bounding box center [45, 13] width 13 height 13
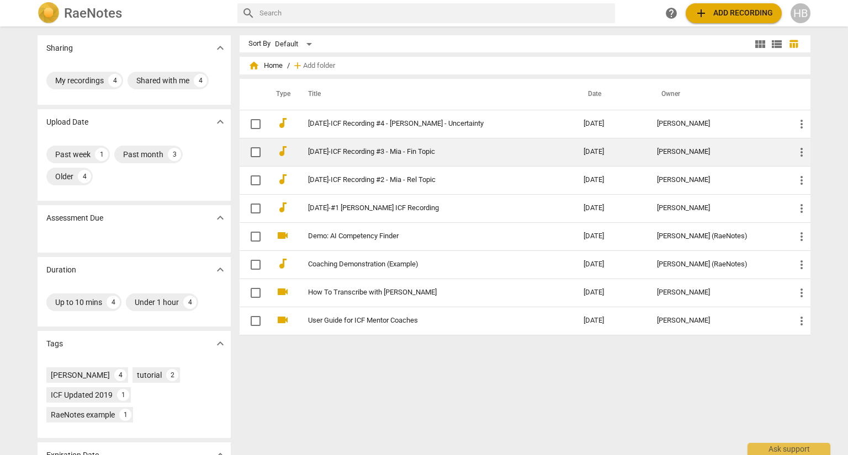
click at [354, 153] on link "[DATE]-ICF Recording #3 - Mia - Fin Topic" at bounding box center [426, 152] width 236 height 8
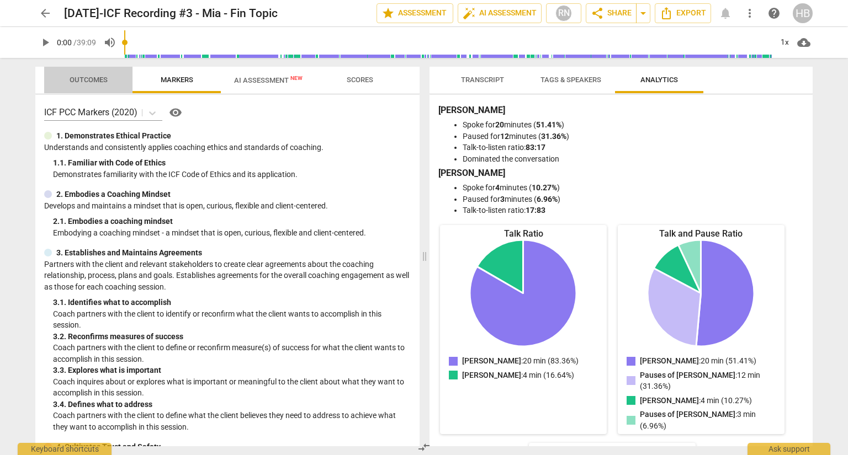
click at [89, 74] on span "Outcomes" at bounding box center [88, 80] width 65 height 15
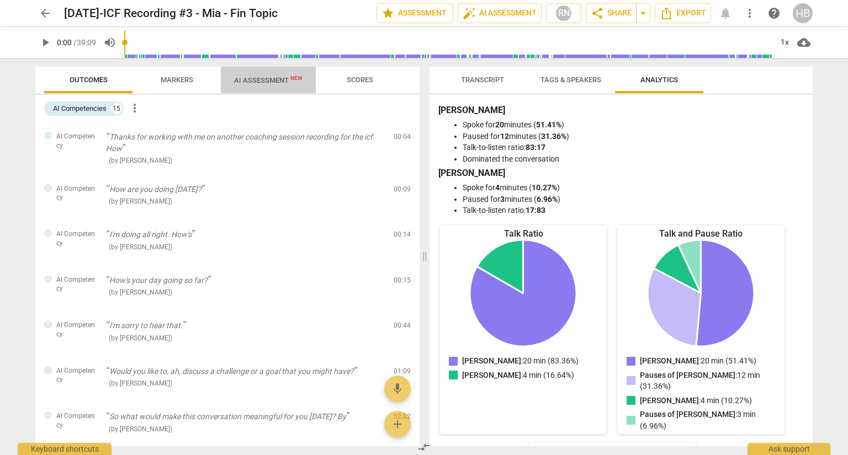
click at [274, 79] on span "AI Assessment New" at bounding box center [268, 80] width 68 height 8
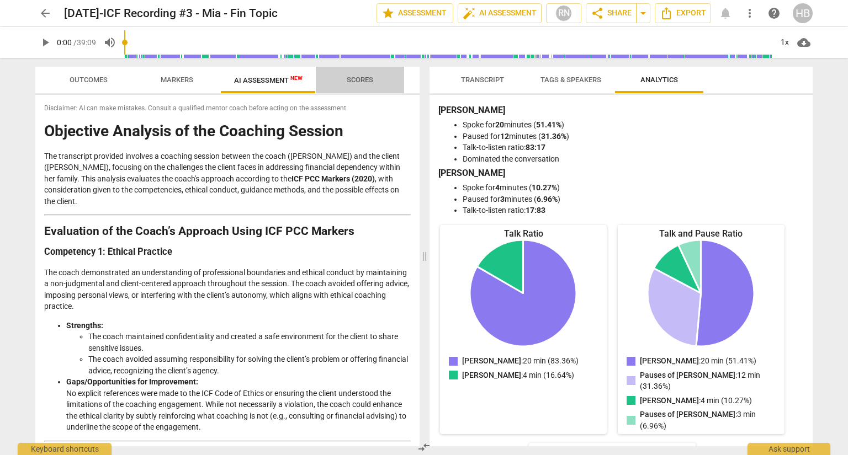
click at [364, 70] on button "Scores" at bounding box center [360, 80] width 88 height 26
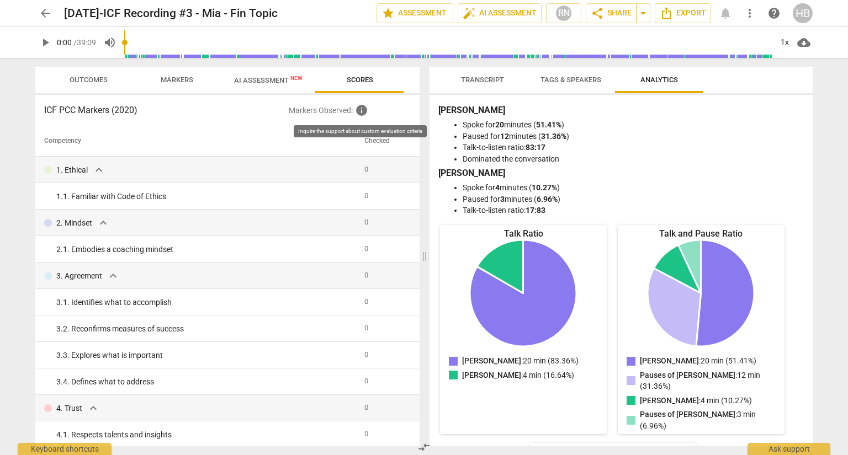
click at [362, 112] on span "info" at bounding box center [361, 110] width 13 height 13
click at [750, 11] on span "more_vert" at bounding box center [749, 13] width 13 height 13
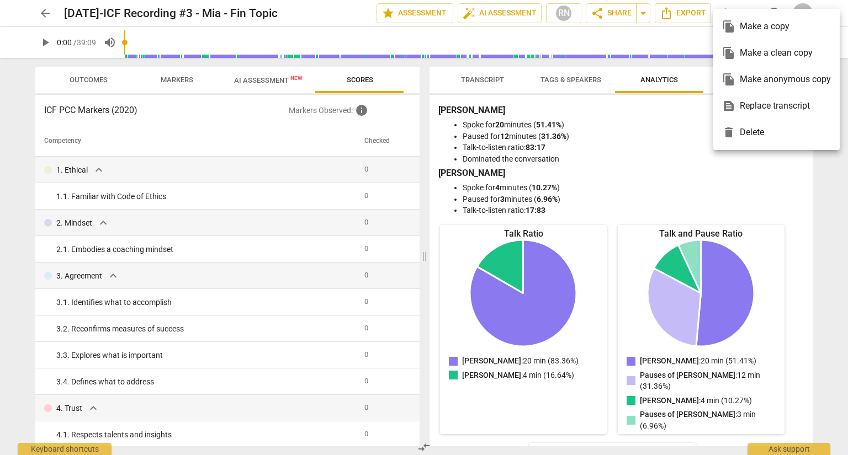
click at [442, 201] on div at bounding box center [424, 227] width 848 height 455
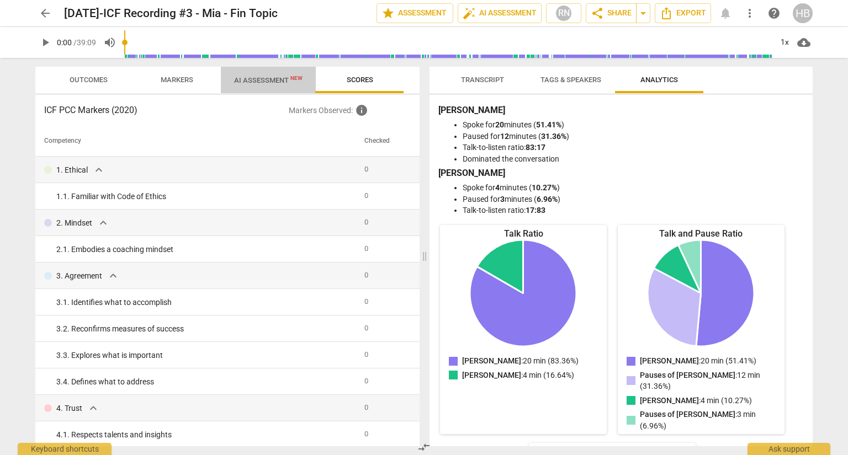
click at [264, 77] on span "AI Assessment New" at bounding box center [268, 80] width 68 height 8
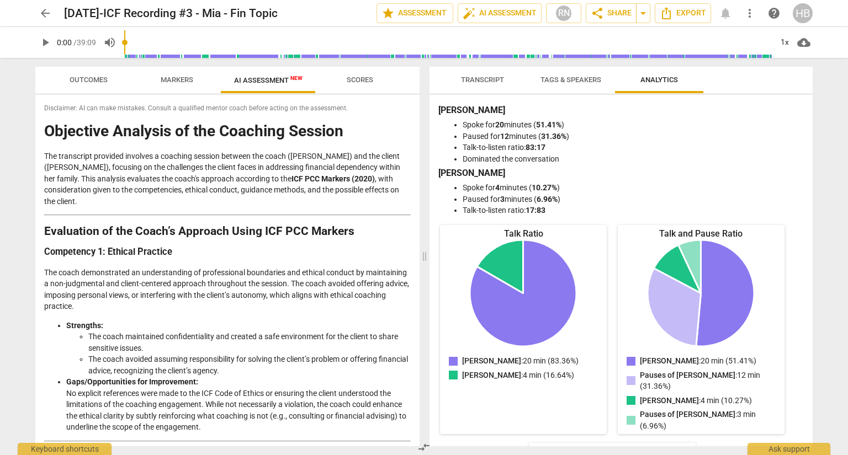
click at [419, 428] on div "Outcomes Markers AI Assessment New Scores Disclaimer: AI can make mistakes. Con…" at bounding box center [224, 256] width 397 height 397
click at [347, 231] on h2 "Evaluation of the Coach’s Approach Using ICF PCC Markers" at bounding box center [227, 232] width 366 height 12
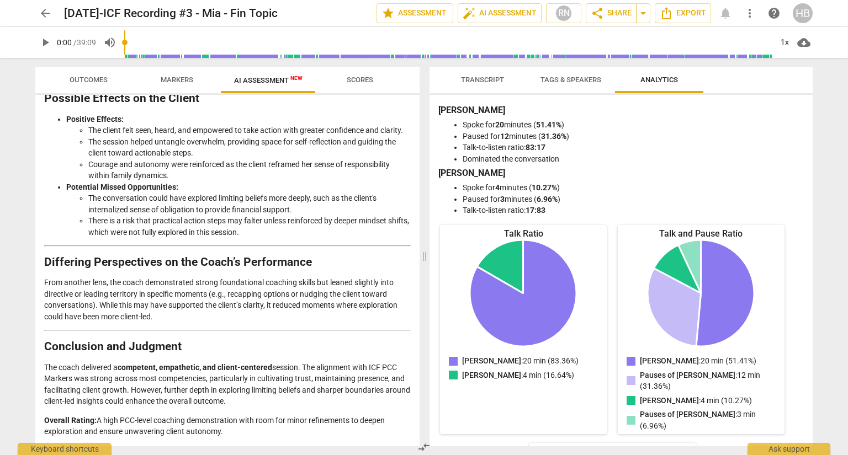
click at [40, 10] on span "arrow_back" at bounding box center [45, 13] width 13 height 13
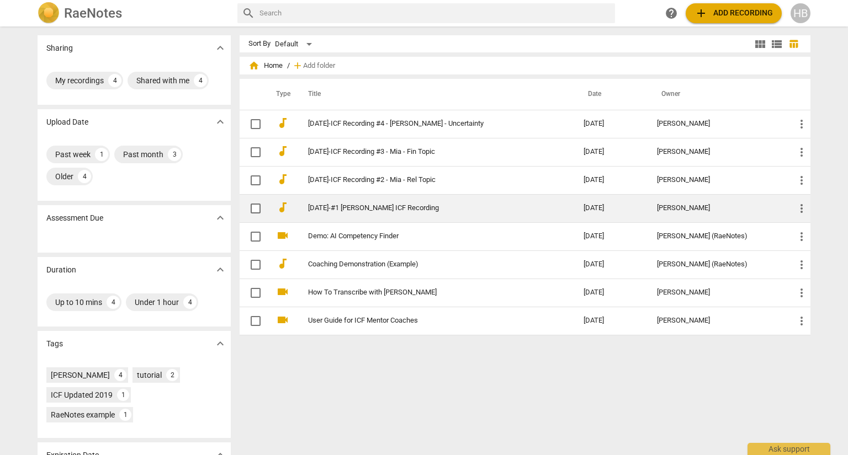
click at [340, 207] on link "[DATE]-#1 [PERSON_NAME] ICF Recording" at bounding box center [426, 208] width 236 height 8
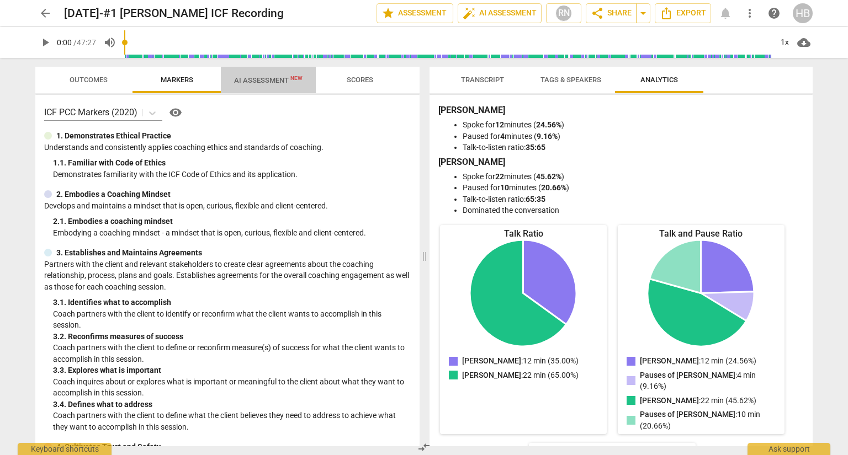
click at [273, 78] on span "AI Assessment New" at bounding box center [268, 80] width 68 height 8
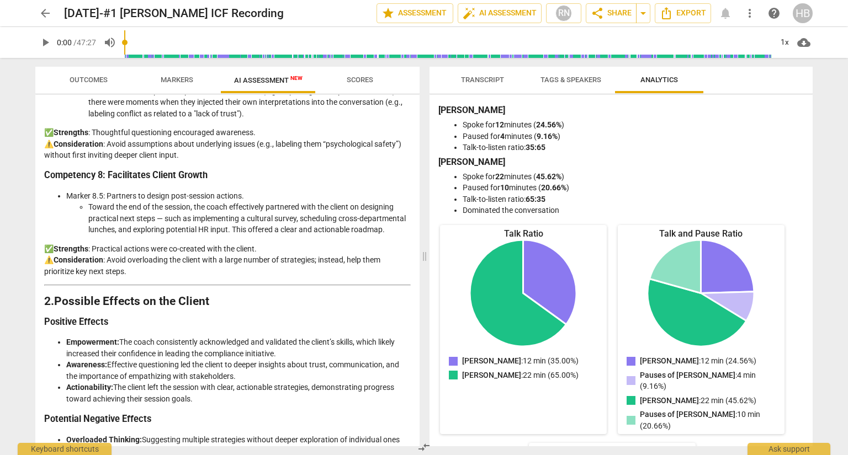
scroll to position [1494, 0]
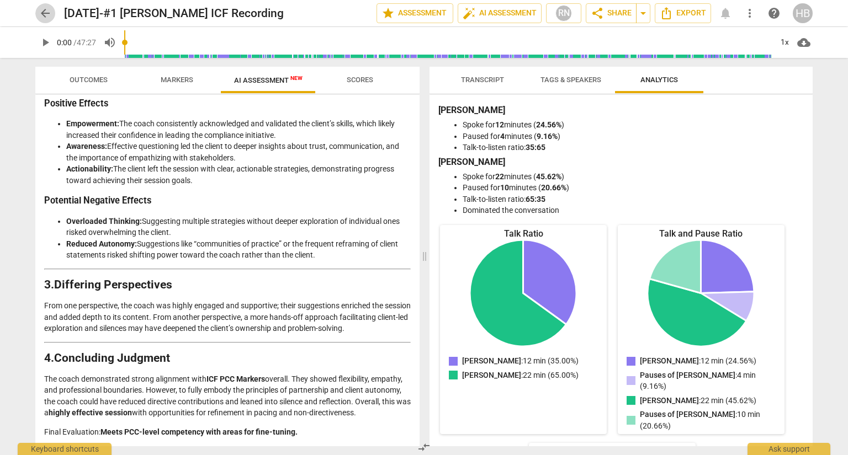
click at [48, 13] on span "arrow_back" at bounding box center [45, 13] width 13 height 13
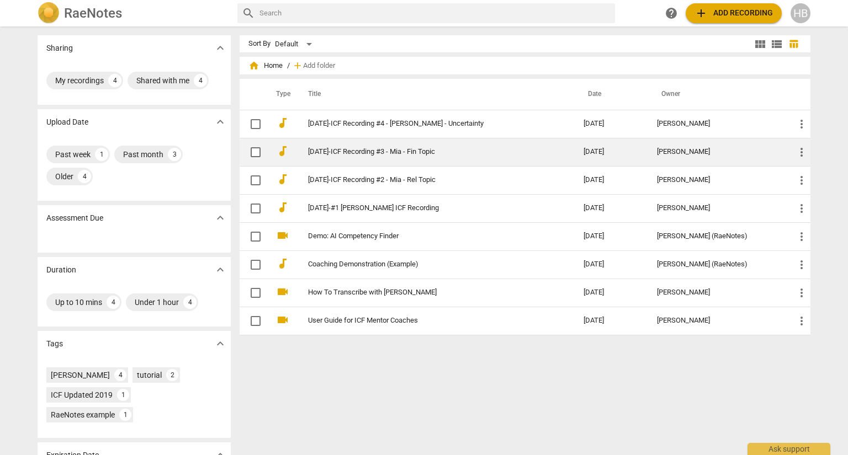
click at [367, 147] on td "[DATE]-ICF Recording #3 - Mia - Fin Topic" at bounding box center [435, 152] width 280 height 28
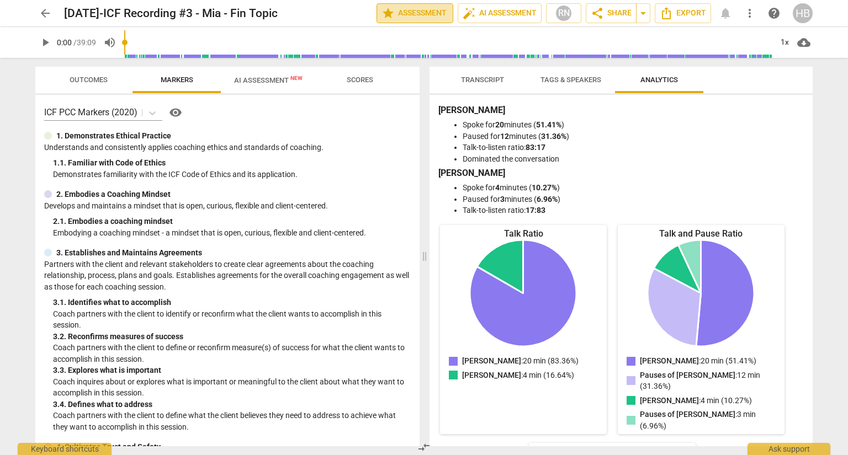
click at [418, 6] on button "star Assessment" at bounding box center [414, 13] width 77 height 20
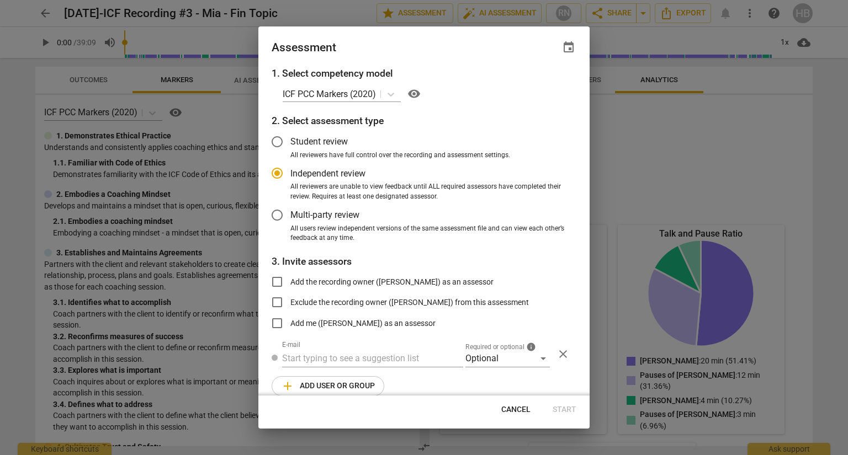
click at [584, 387] on div "1. Select competency model ICF PCC Markers (2020) visibility 2. Select assessme…" at bounding box center [423, 230] width 331 height 329
click at [147, 201] on div at bounding box center [424, 227] width 848 height 455
radio input "false"
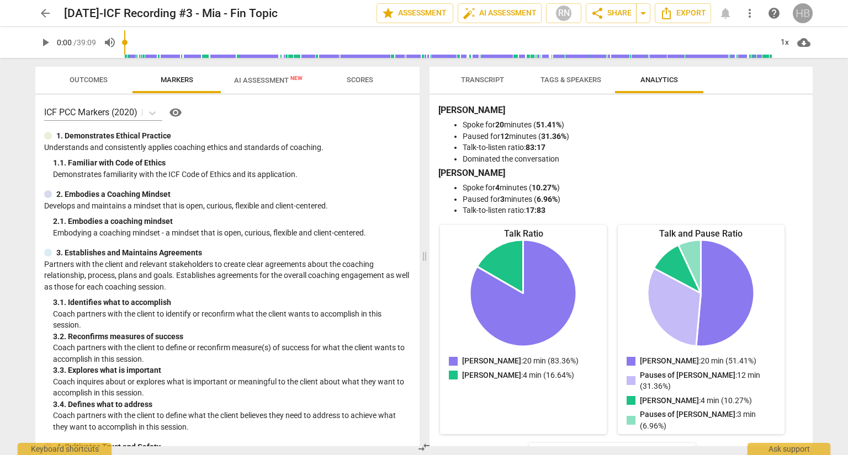
click at [800, 9] on div "HB" at bounding box center [802, 13] width 20 height 20
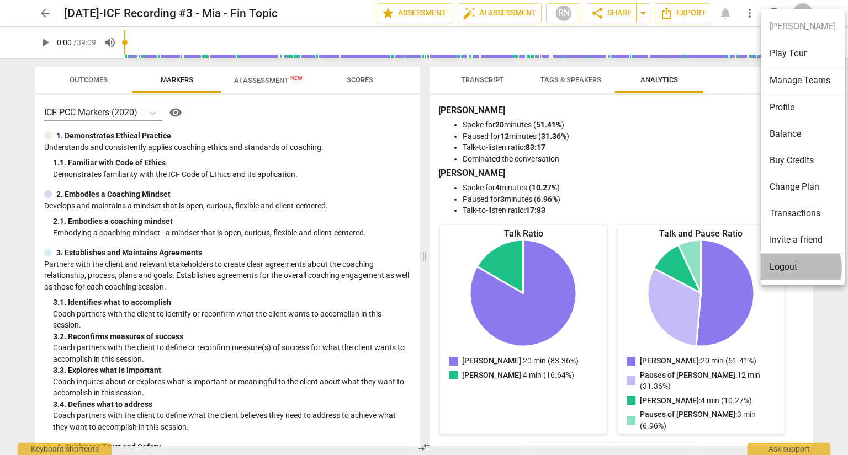
click at [793, 268] on li "Logout" at bounding box center [802, 267] width 84 height 26
